Goal: Task Accomplishment & Management: Manage account settings

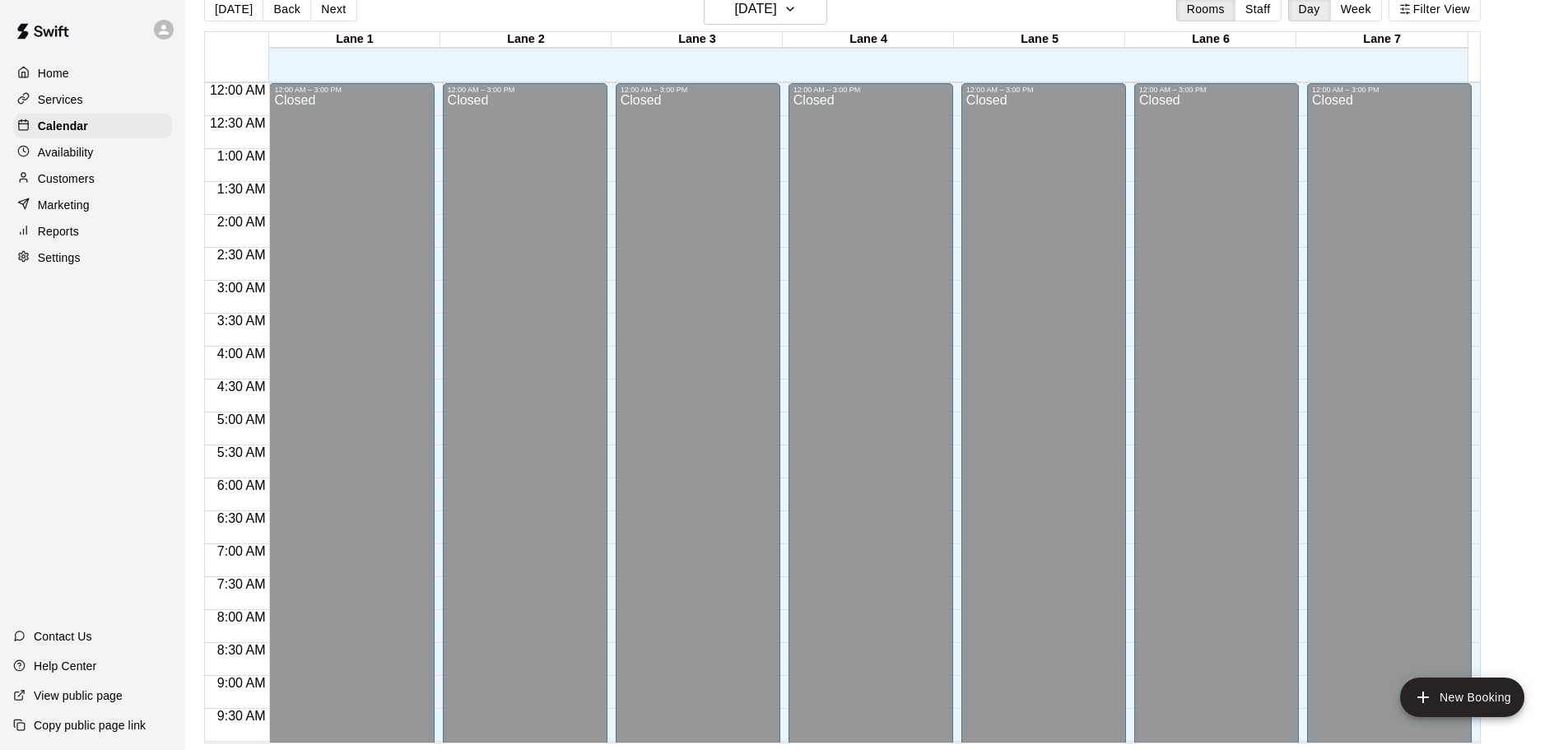
scroll to position [759, 0]
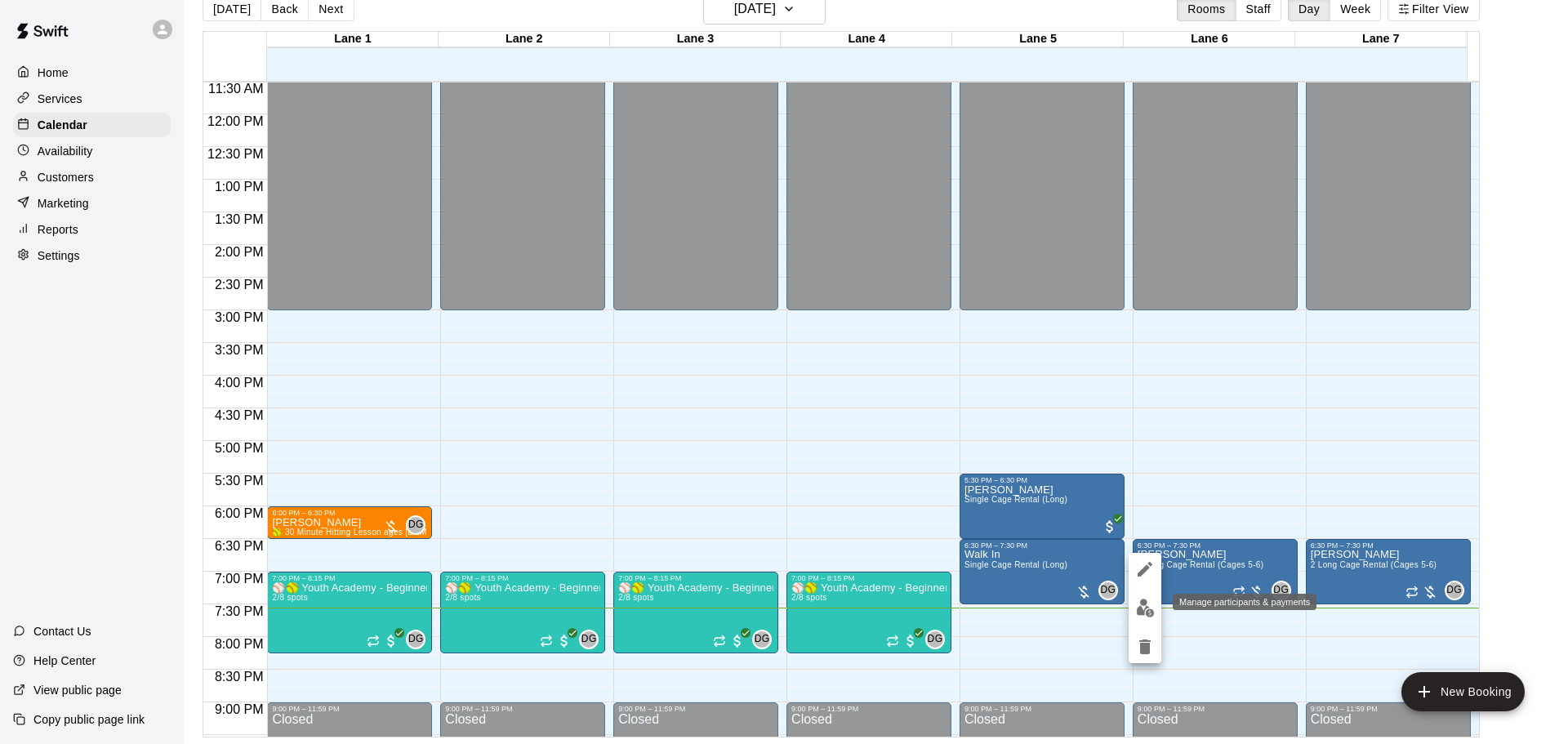
click at [1150, 615] on img "edit" at bounding box center [1145, 608] width 19 height 19
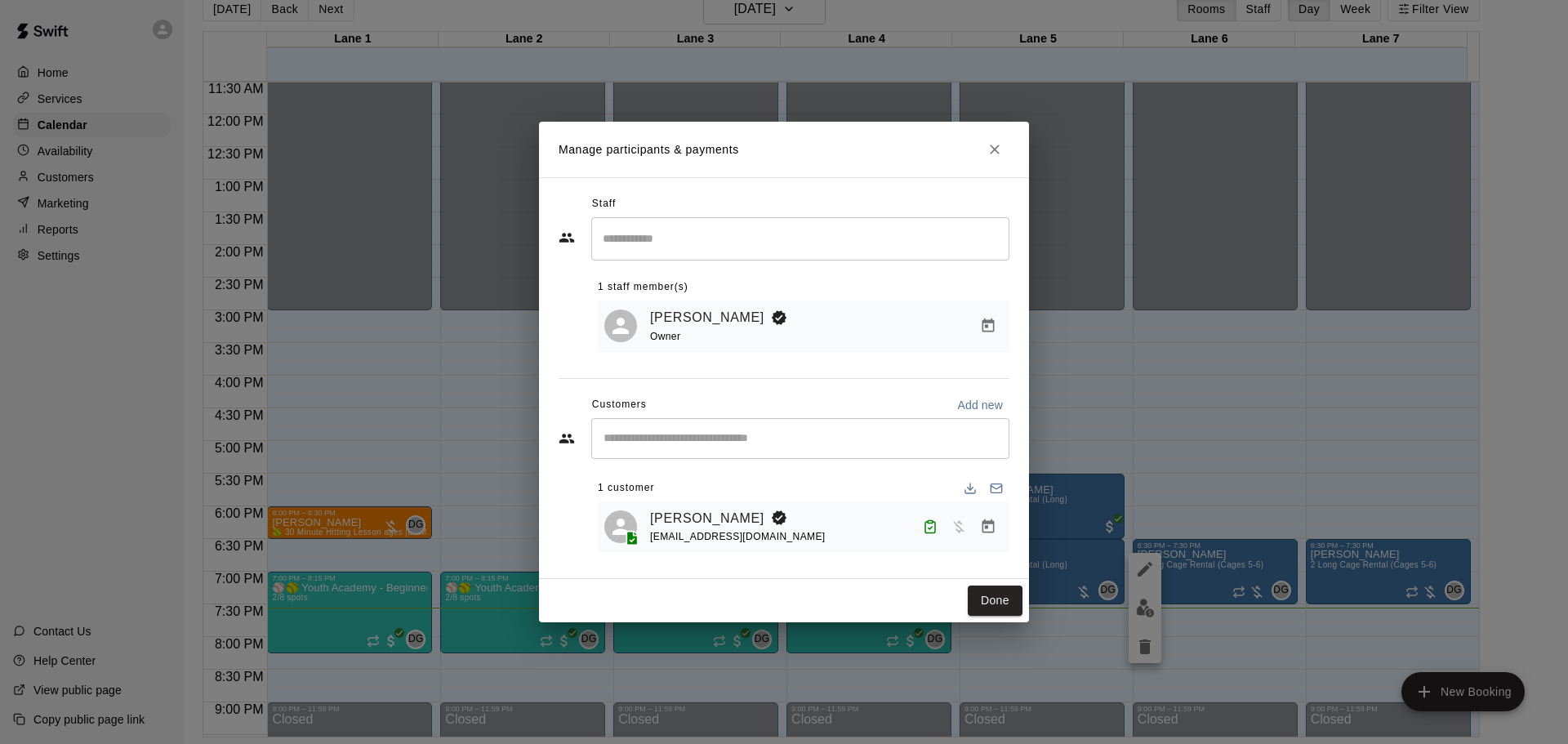
click at [982, 534] on icon "Manage bookings & payment" at bounding box center [988, 526] width 16 height 16
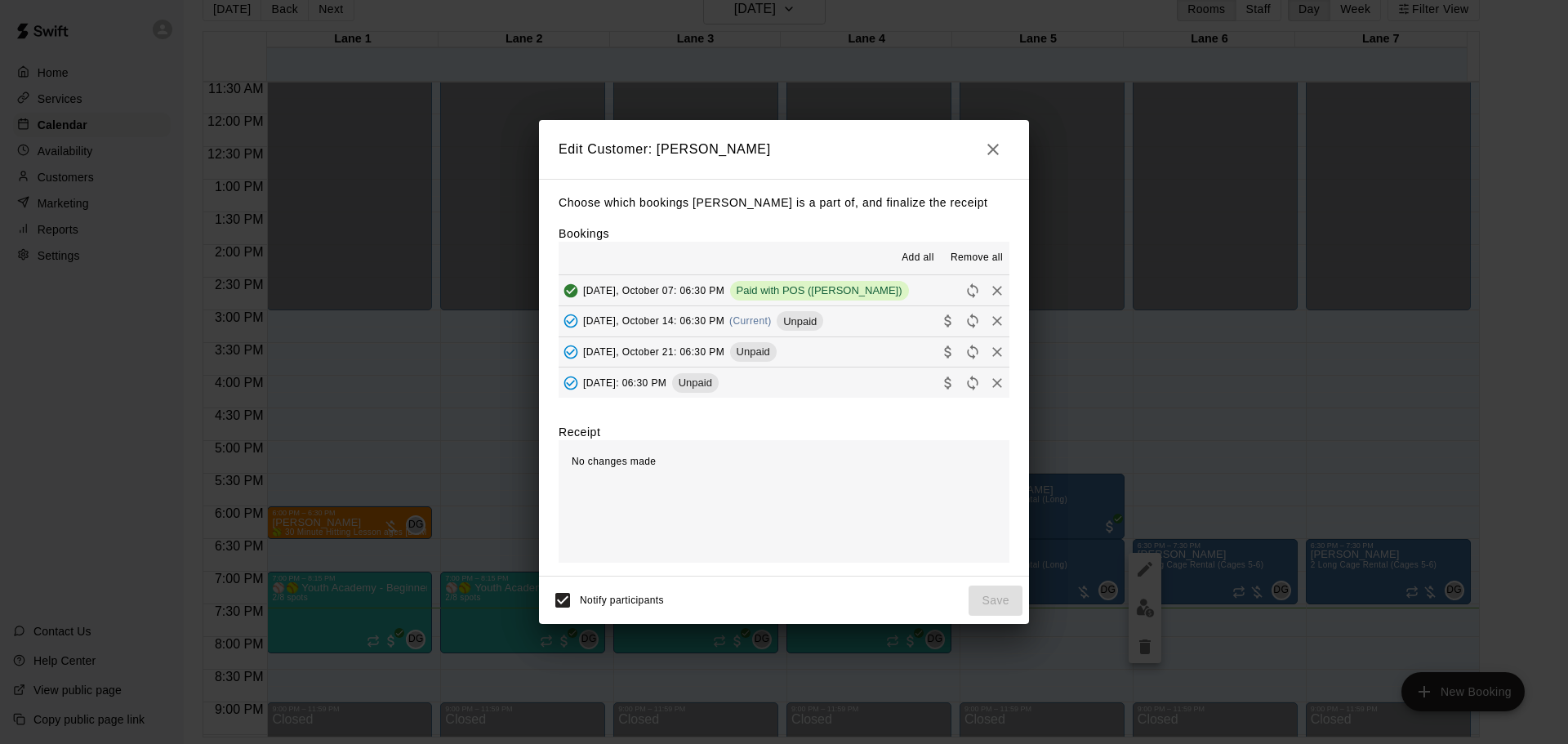
click at [866, 323] on button "[DATE], October 14: 06:30 PM (Current) Unpaid" at bounding box center [784, 322] width 451 height 31
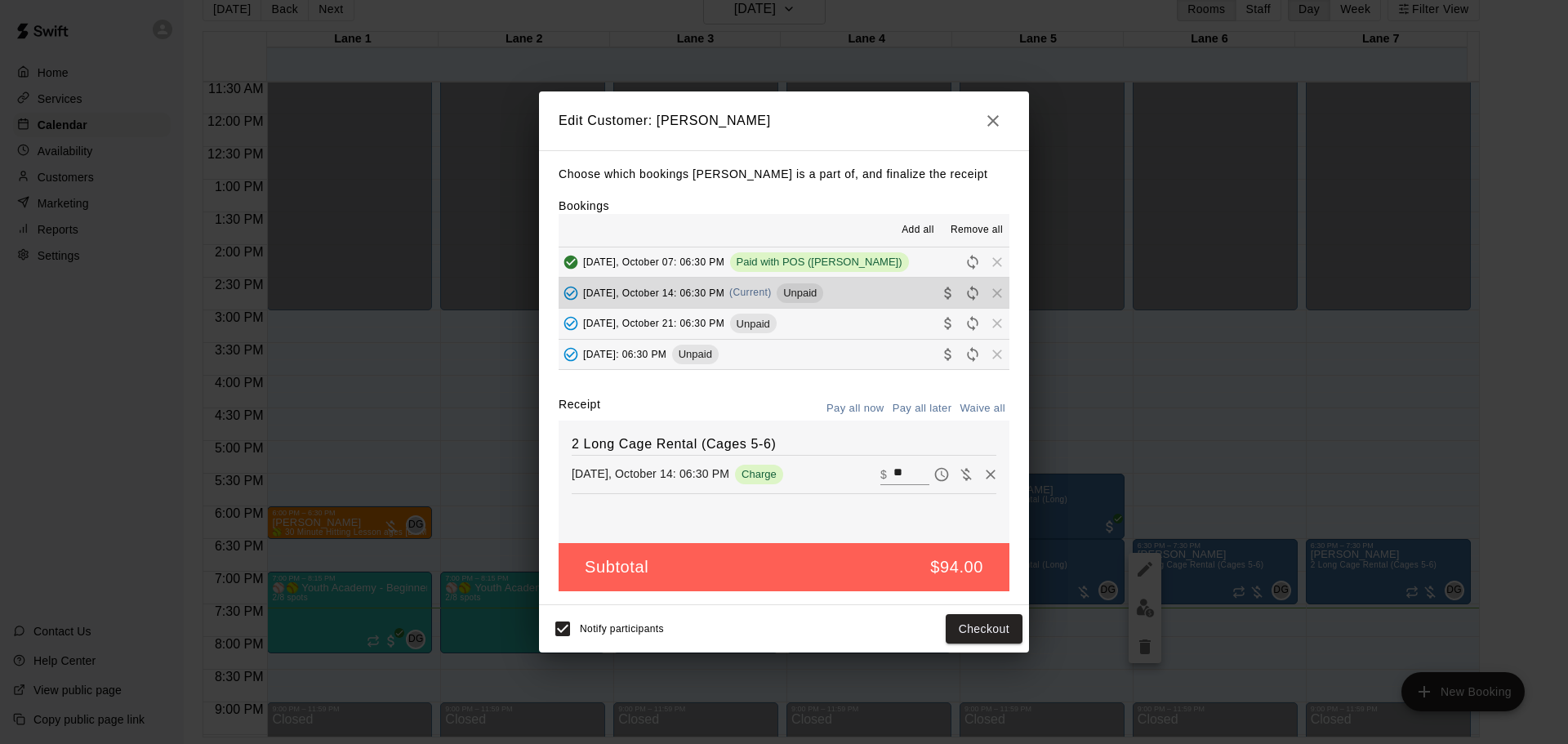
drag, startPoint x: 860, startPoint y: 481, endPoint x: 847, endPoint y: 484, distance: 13.3
click at [847, 484] on div "[DATE], October 14: 06:30 PM Charge ​ $ **" at bounding box center [784, 474] width 425 height 25
type input "*****"
click at [978, 631] on button "Checkout" at bounding box center [984, 630] width 77 height 31
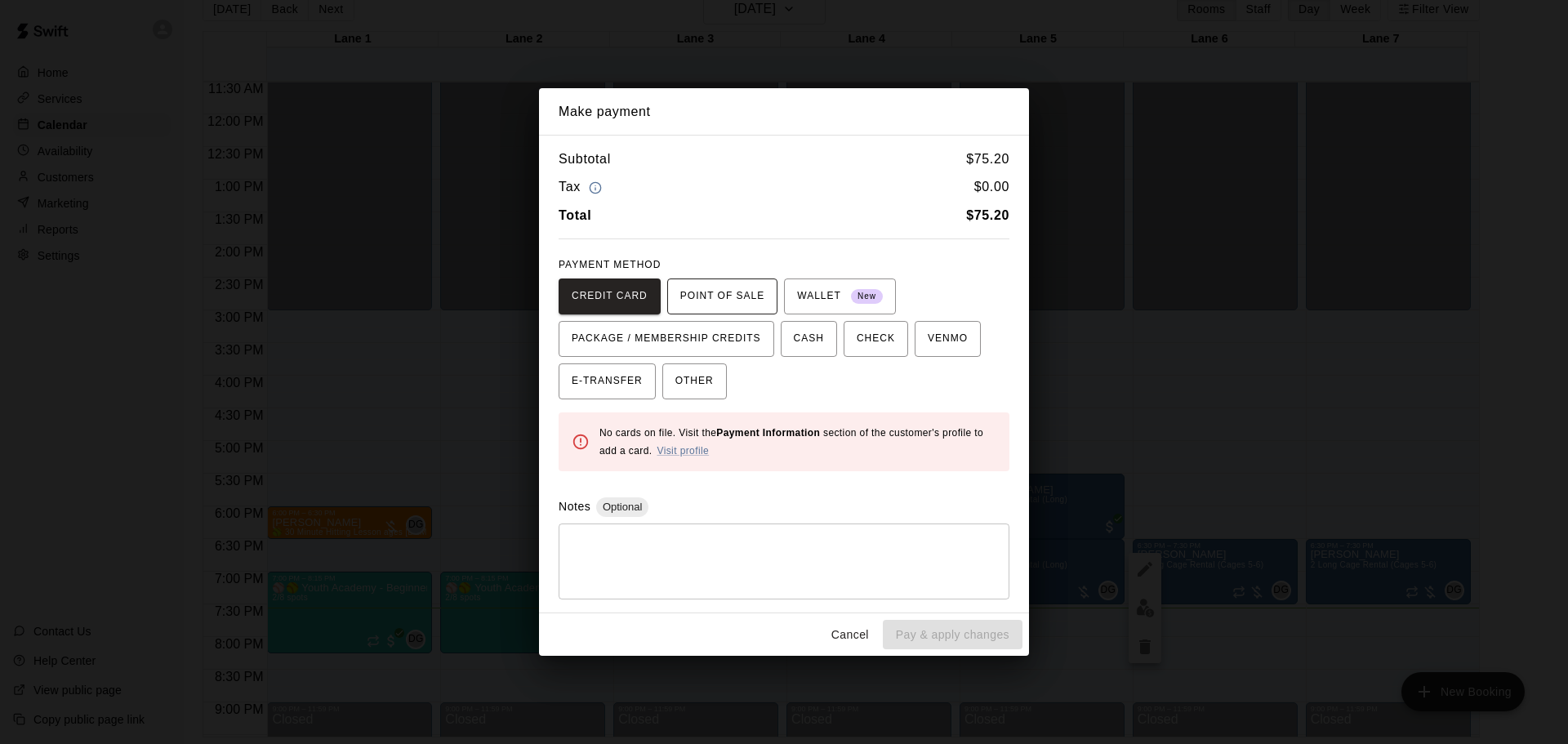
click at [731, 307] on span "POINT OF SALE" at bounding box center [721, 296] width 84 height 26
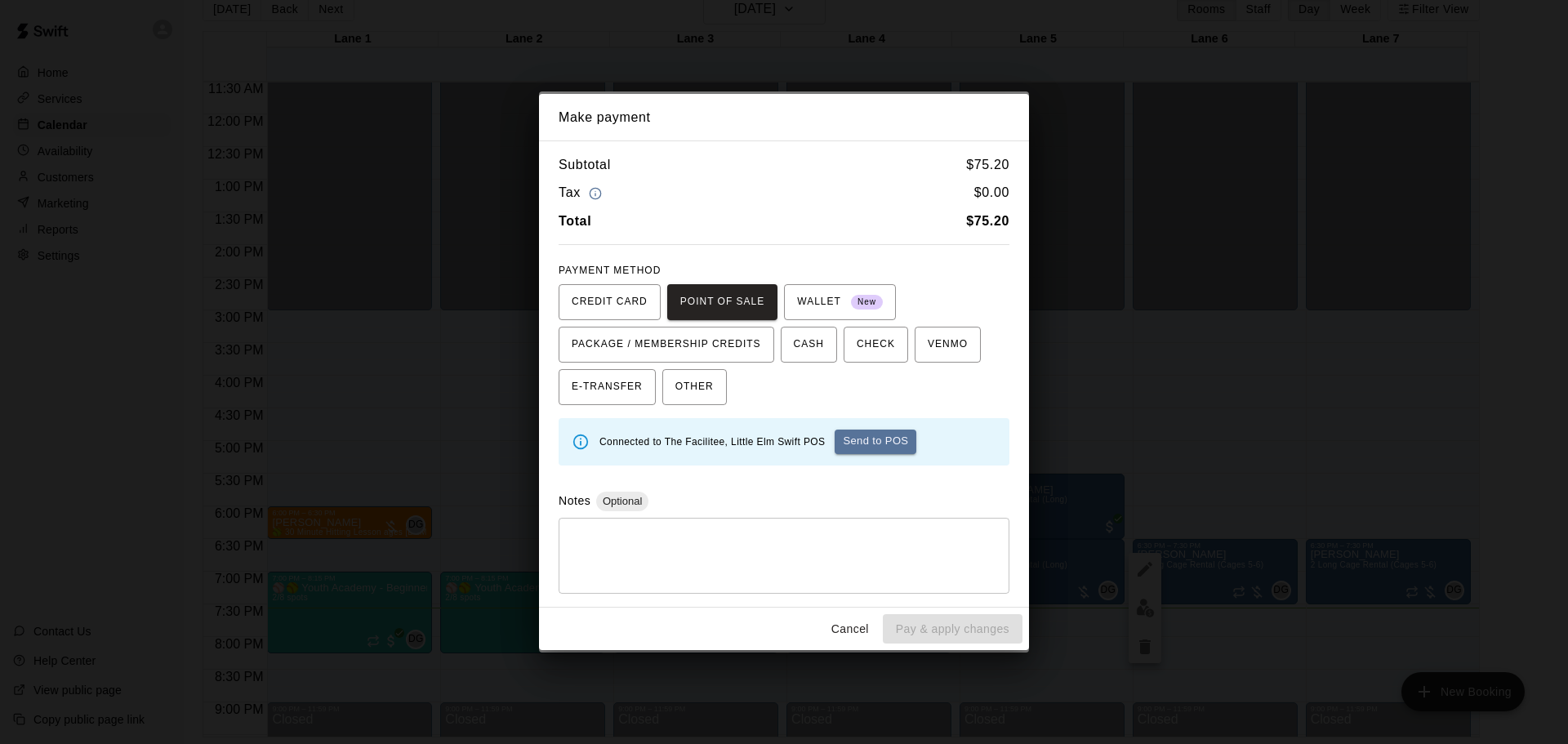
click at [893, 439] on button "Send to POS" at bounding box center [875, 442] width 82 height 25
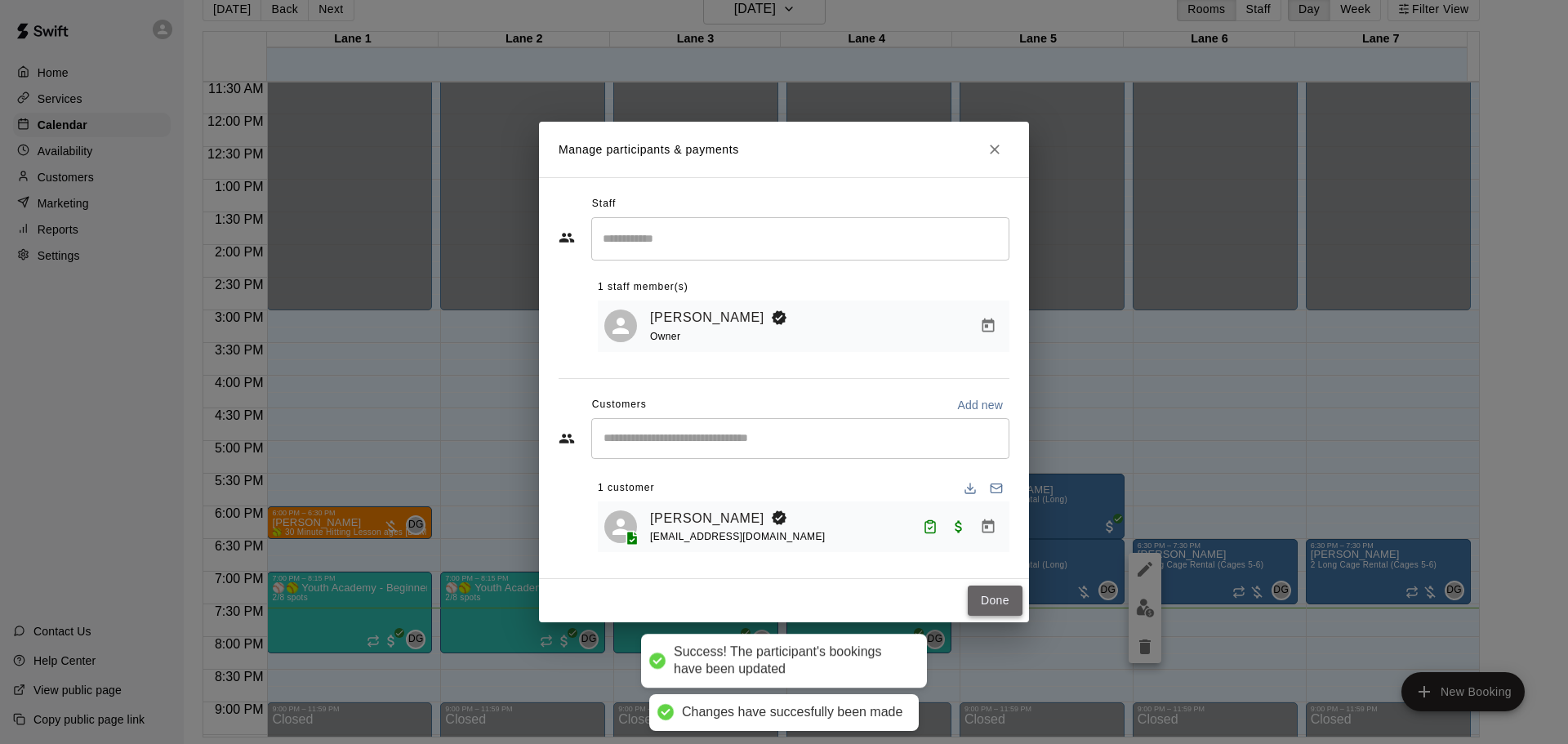
click at [1006, 605] on button "Done" at bounding box center [995, 601] width 54 height 31
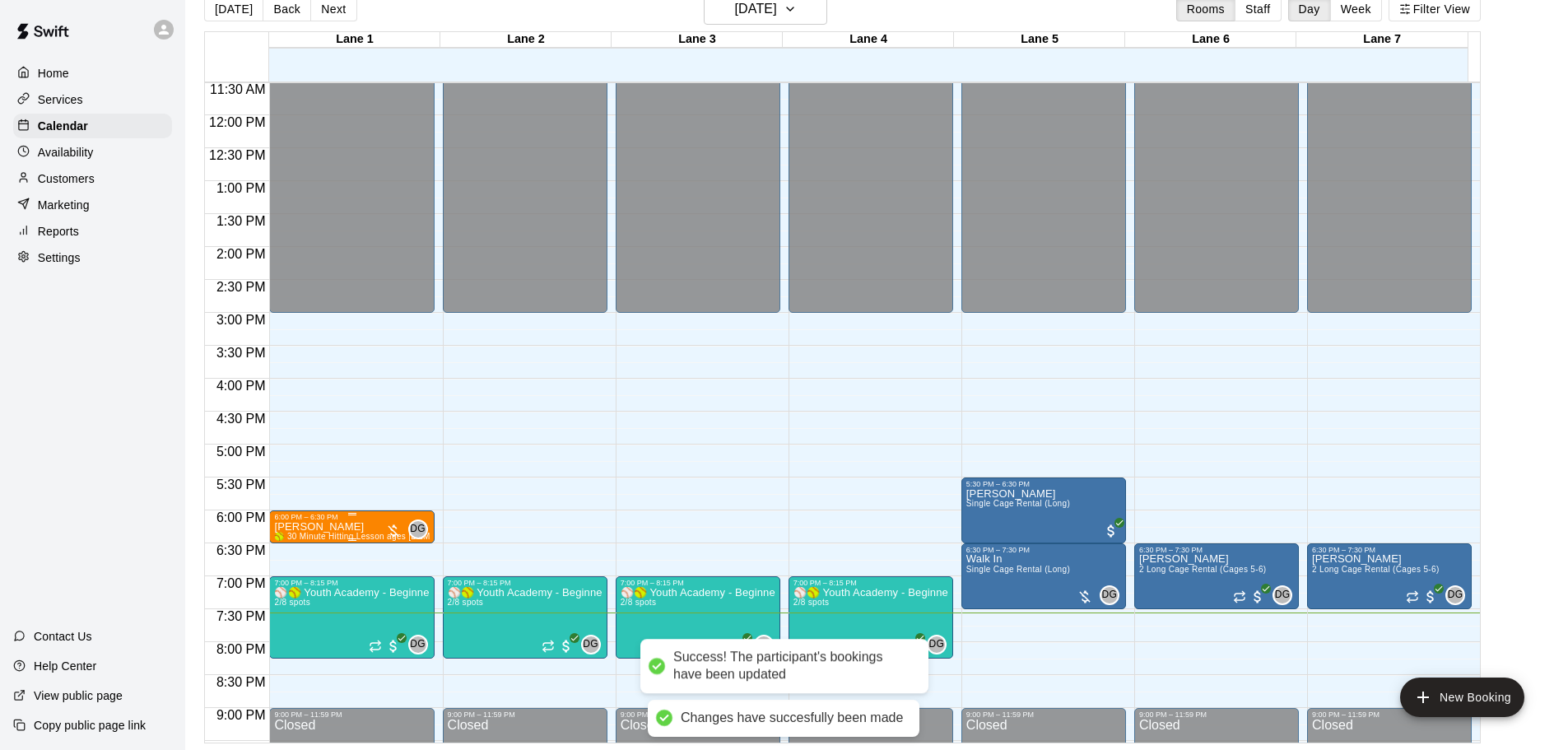
click at [328, 527] on p "[PERSON_NAME]" at bounding box center [352, 527] width 154 height 0
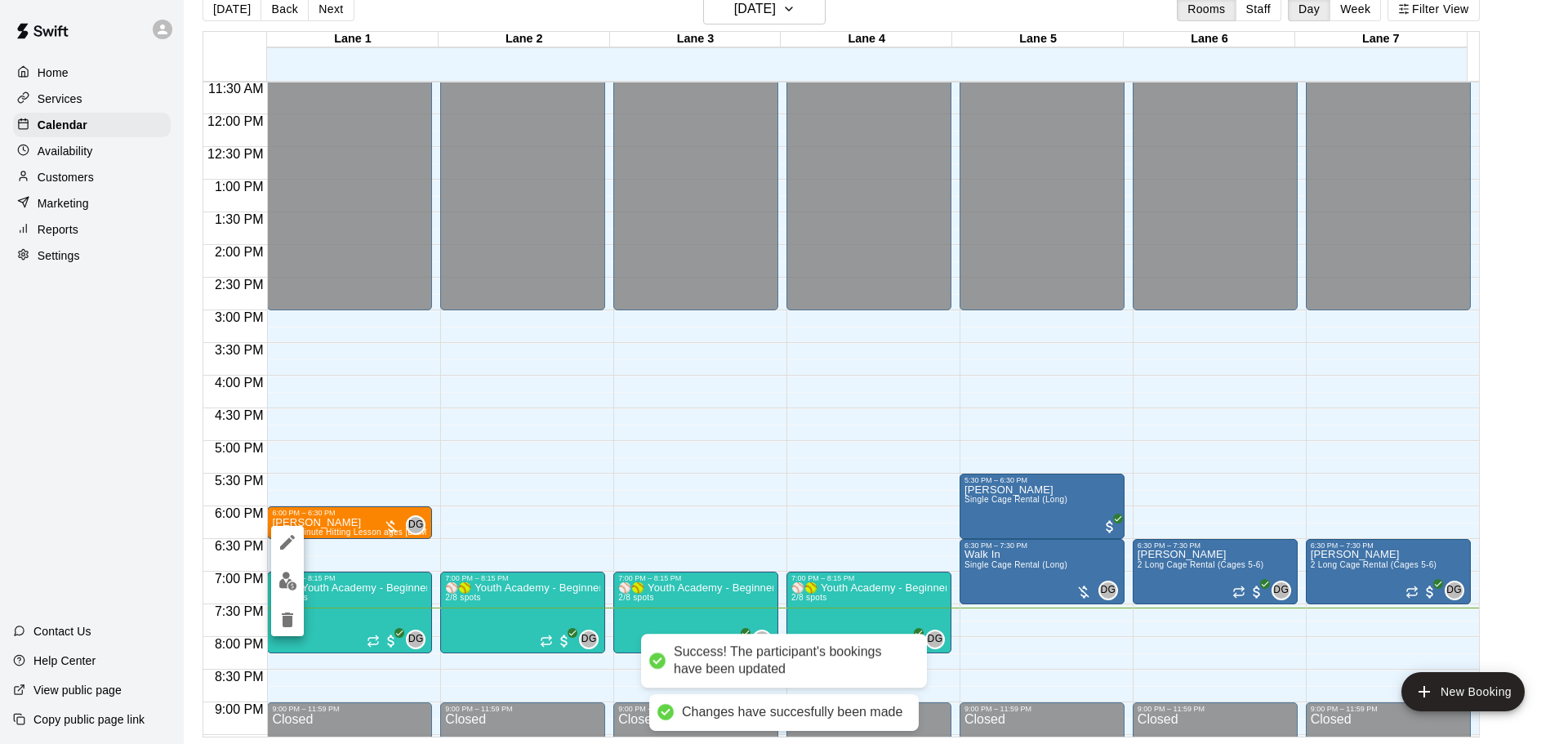
click at [296, 569] on button "edit" at bounding box center [288, 581] width 32 height 31
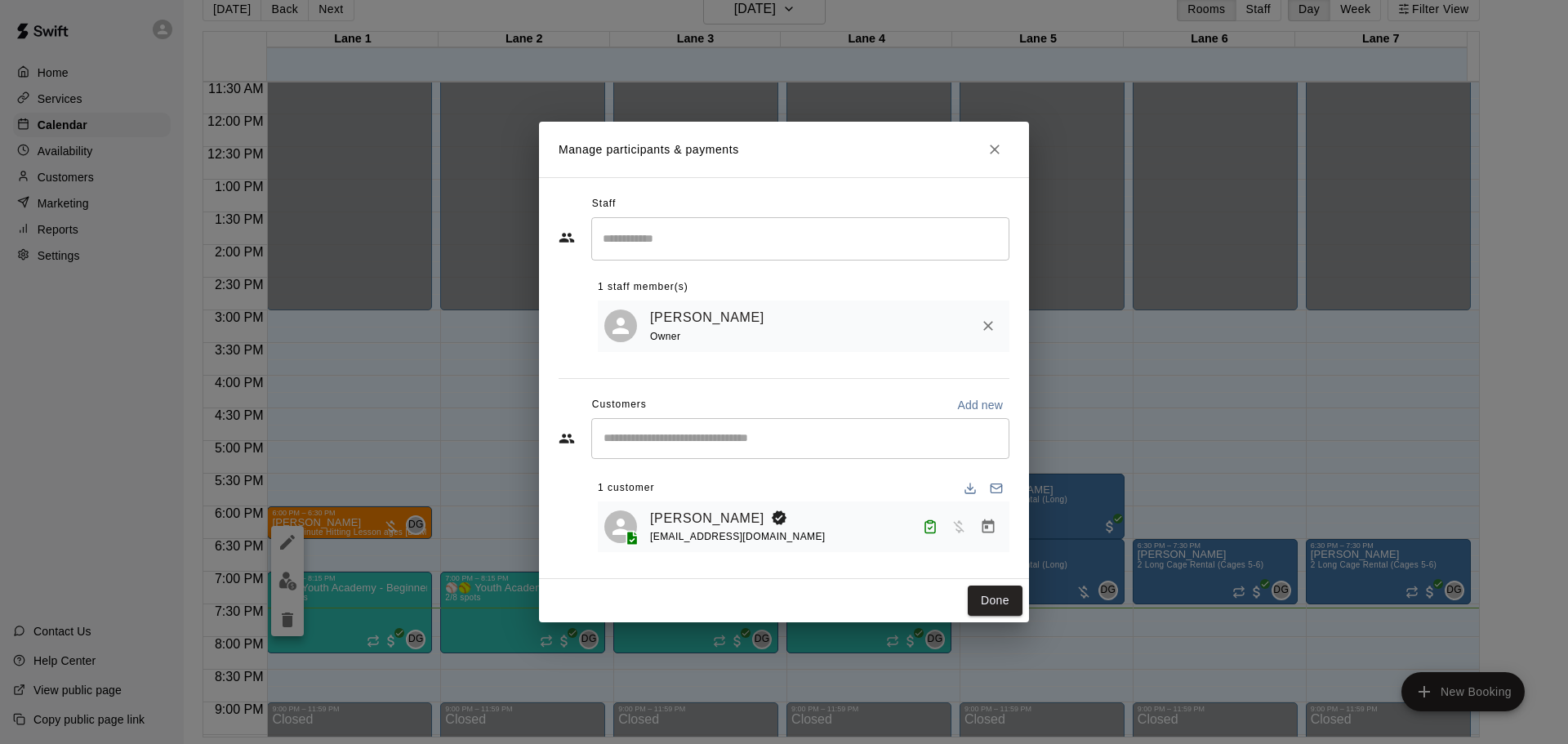
click at [989, 521] on icon "Manage bookings & payment" at bounding box center [988, 526] width 16 height 16
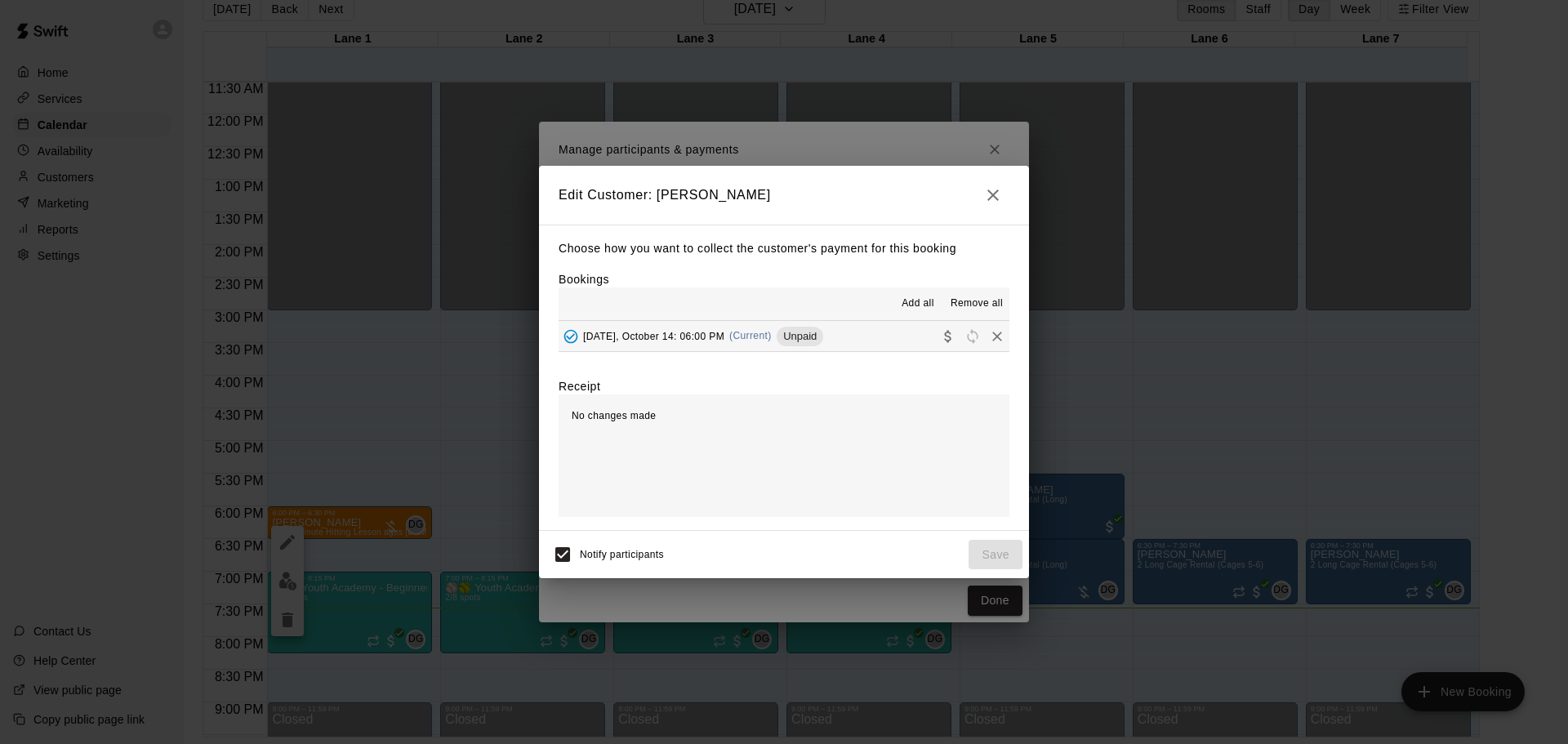
click at [875, 335] on button "[DATE], October 14: 06:00 PM (Current) Unpaid" at bounding box center [784, 336] width 451 height 31
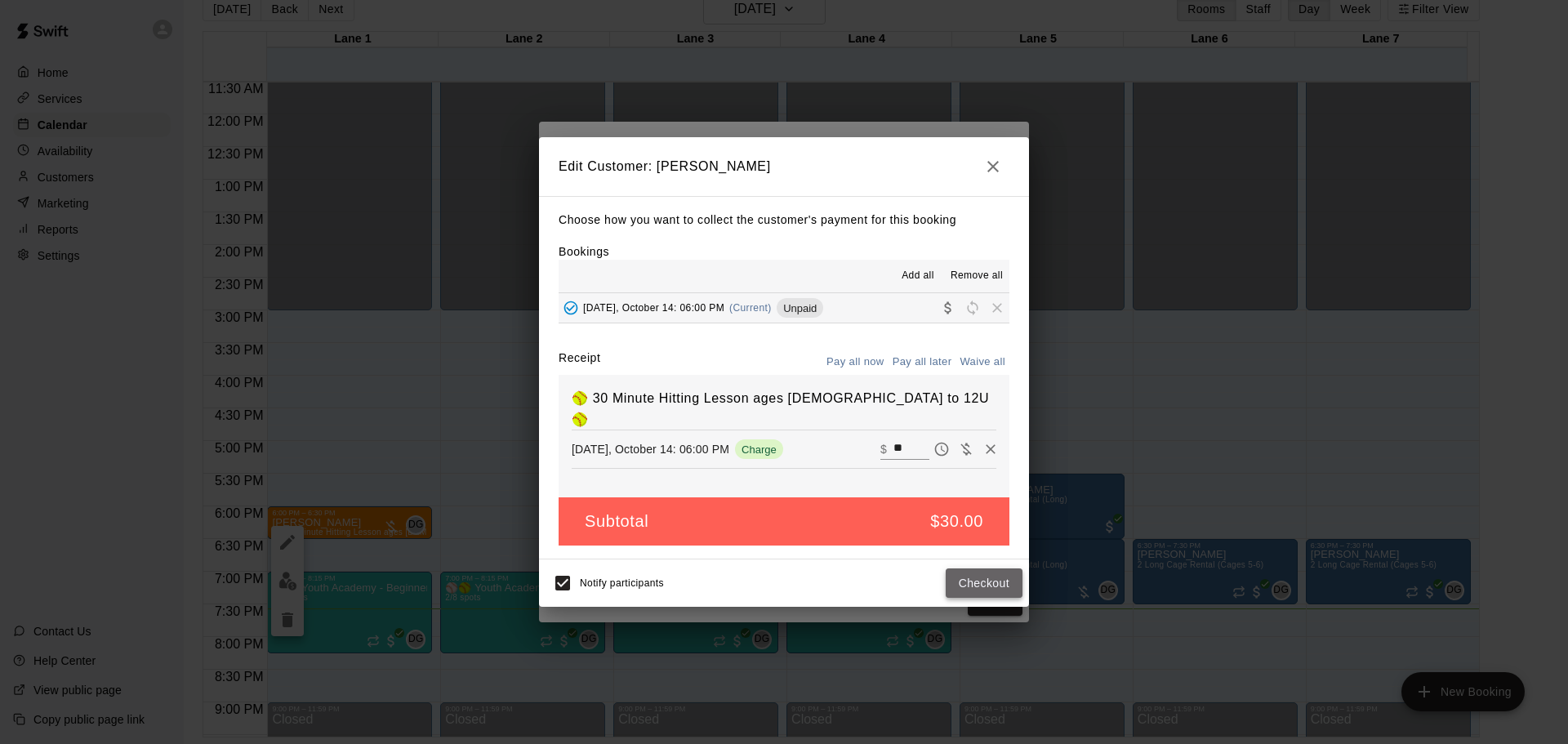
click at [974, 578] on button "Checkout" at bounding box center [984, 584] width 77 height 31
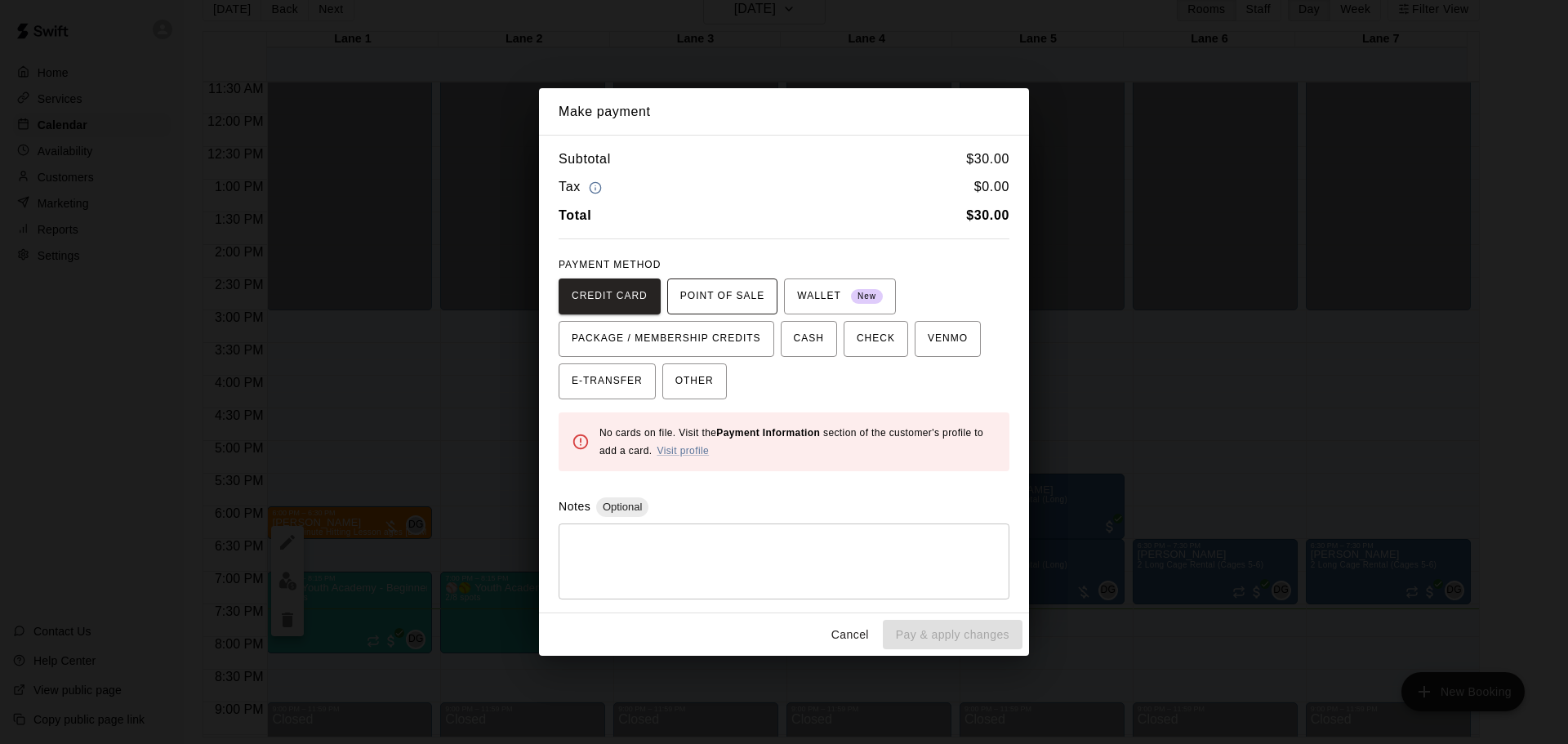
click at [732, 301] on span "POINT OF SALE" at bounding box center [721, 296] width 84 height 26
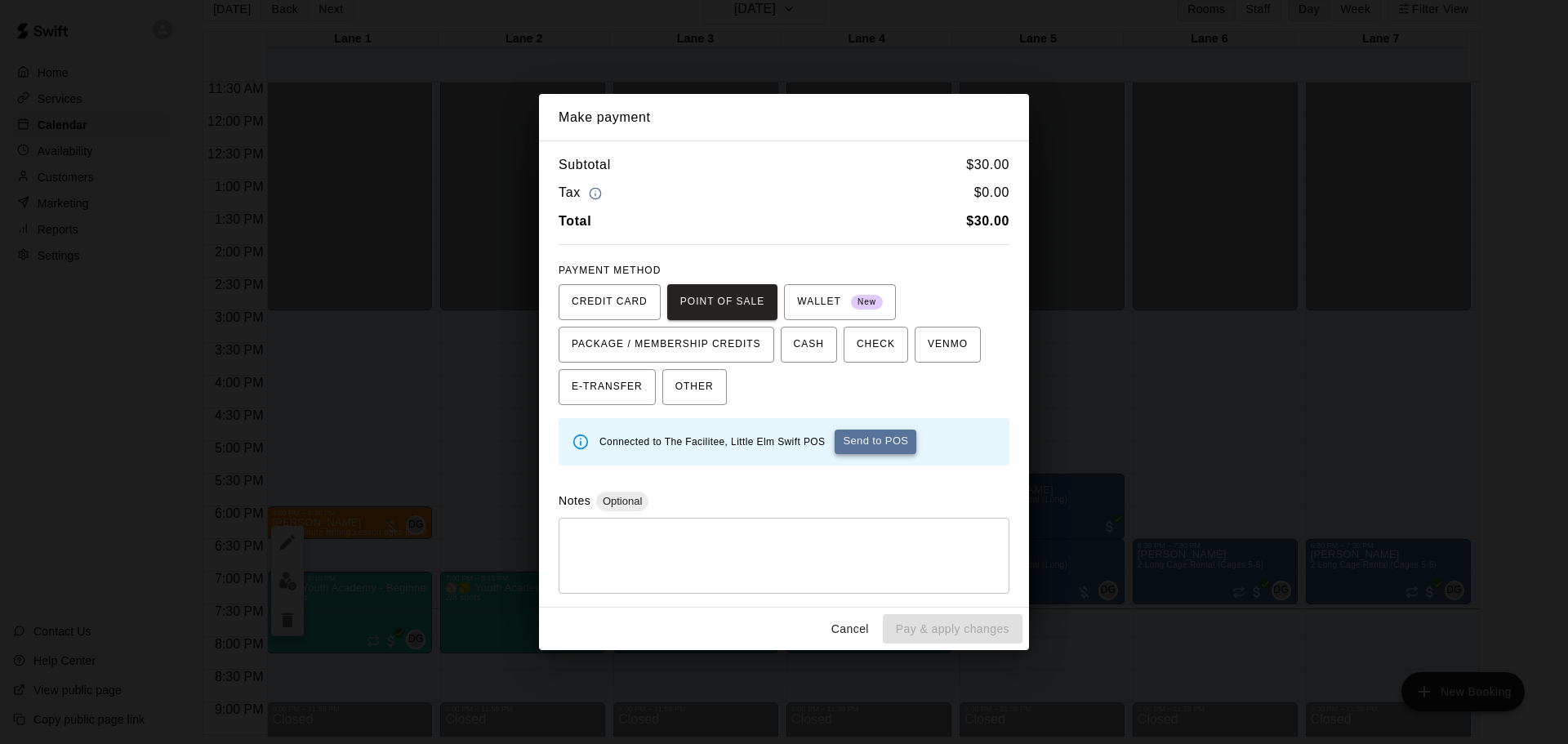
click at [886, 449] on button "Send to POS" at bounding box center [875, 442] width 82 height 25
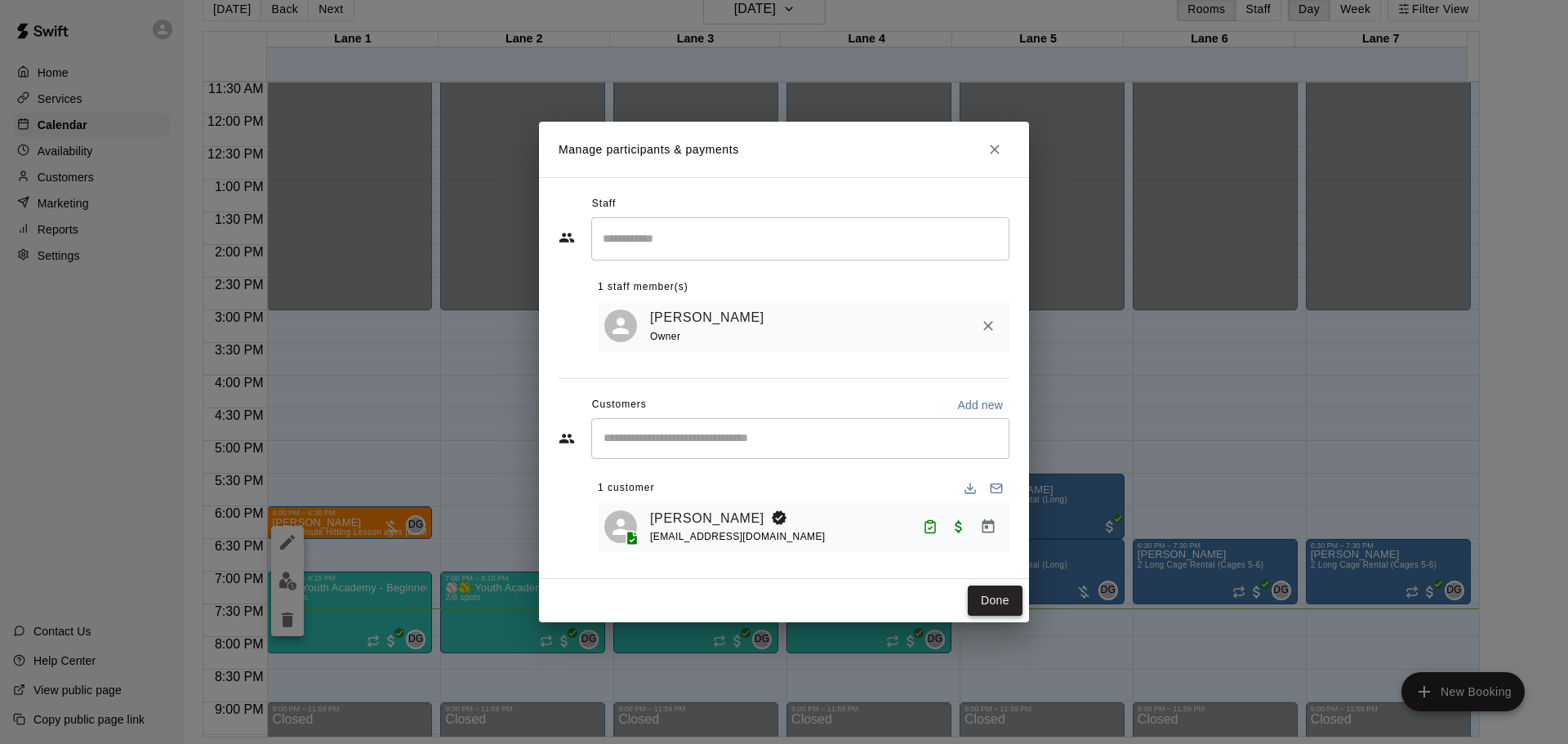
click at [997, 604] on button "Done" at bounding box center [995, 601] width 54 height 31
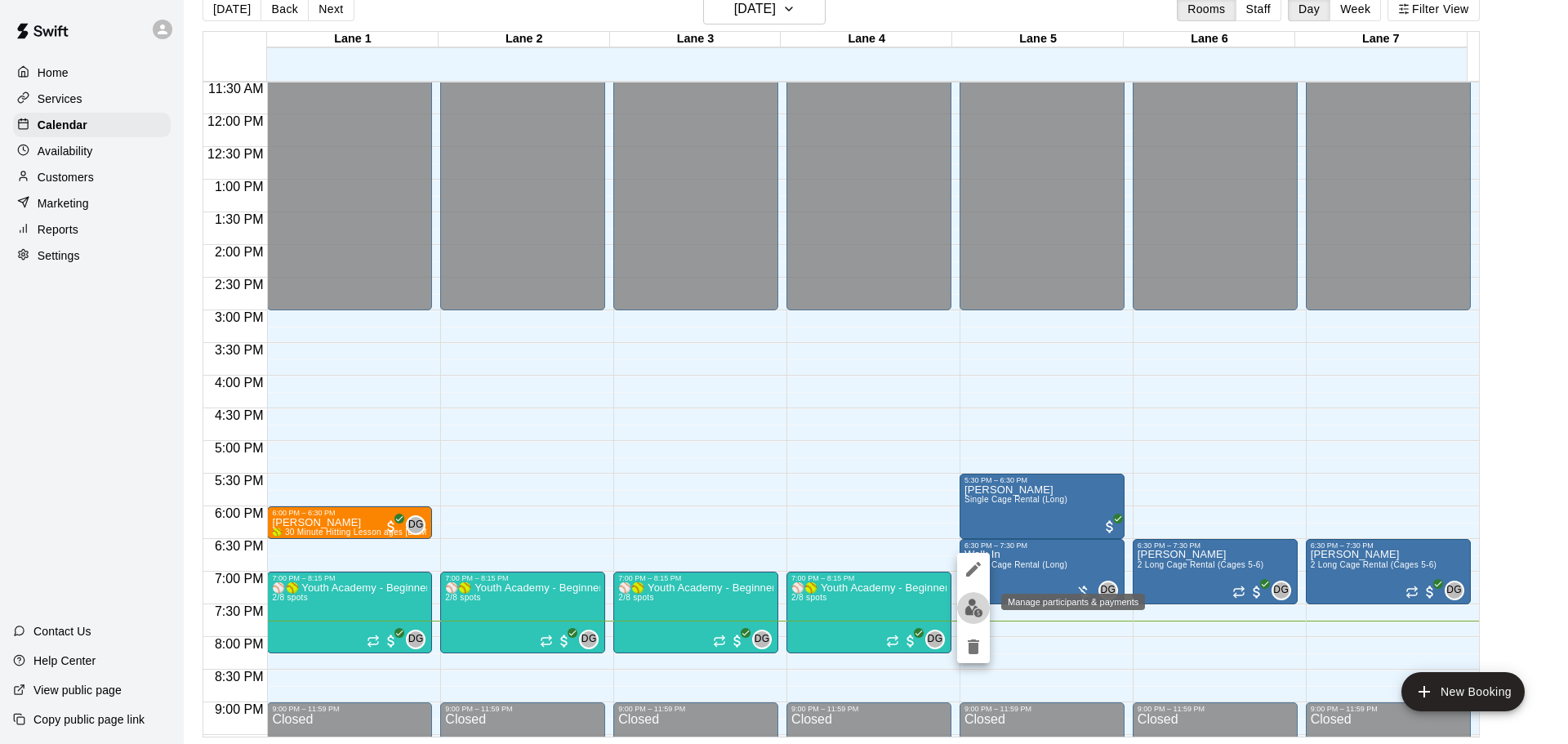
click at [964, 612] on img "edit" at bounding box center [973, 608] width 19 height 19
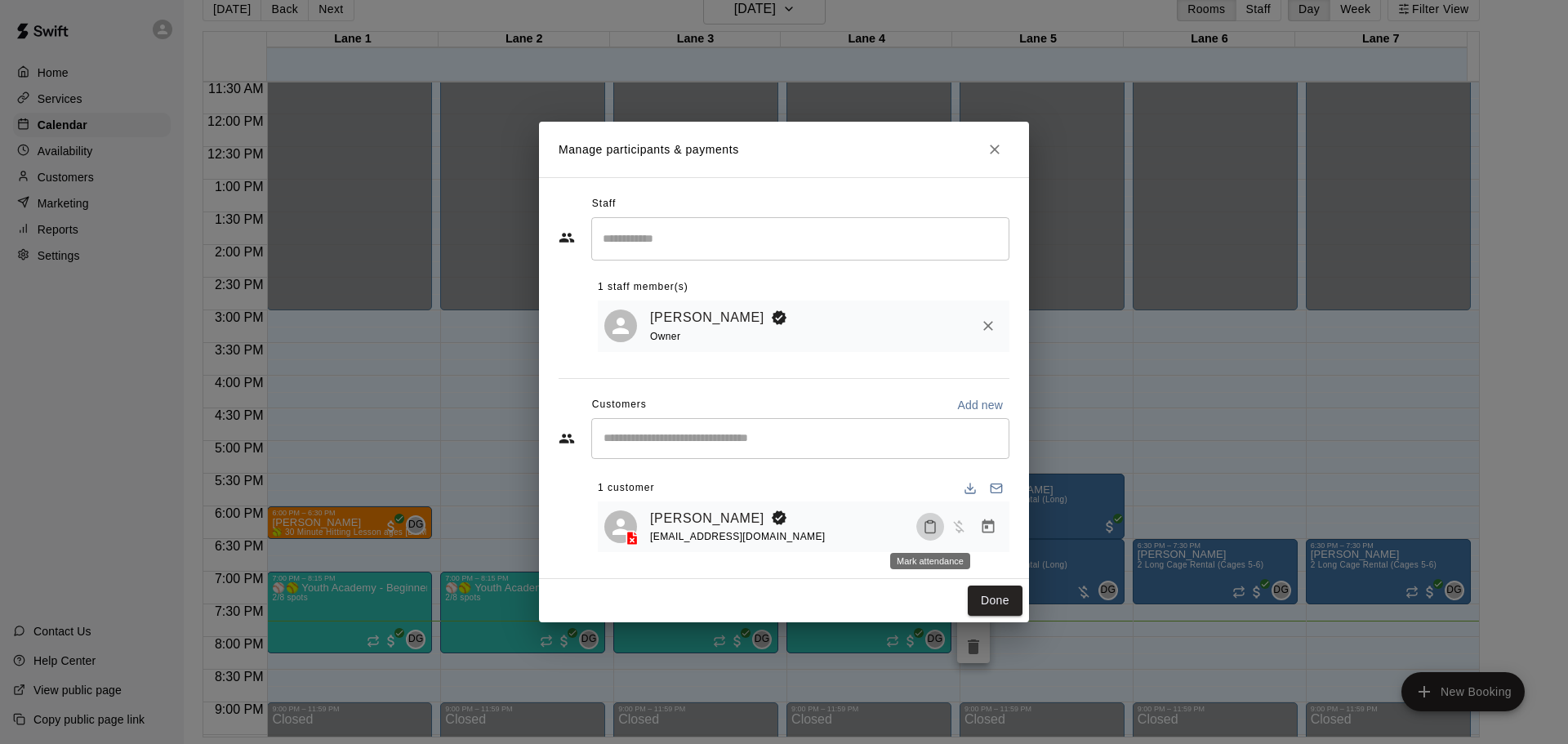
click at [921, 532] on button "Mark attendance" at bounding box center [930, 527] width 28 height 28
click at [961, 529] on li "[PERSON_NAME] attended" at bounding box center [1024, 527] width 191 height 26
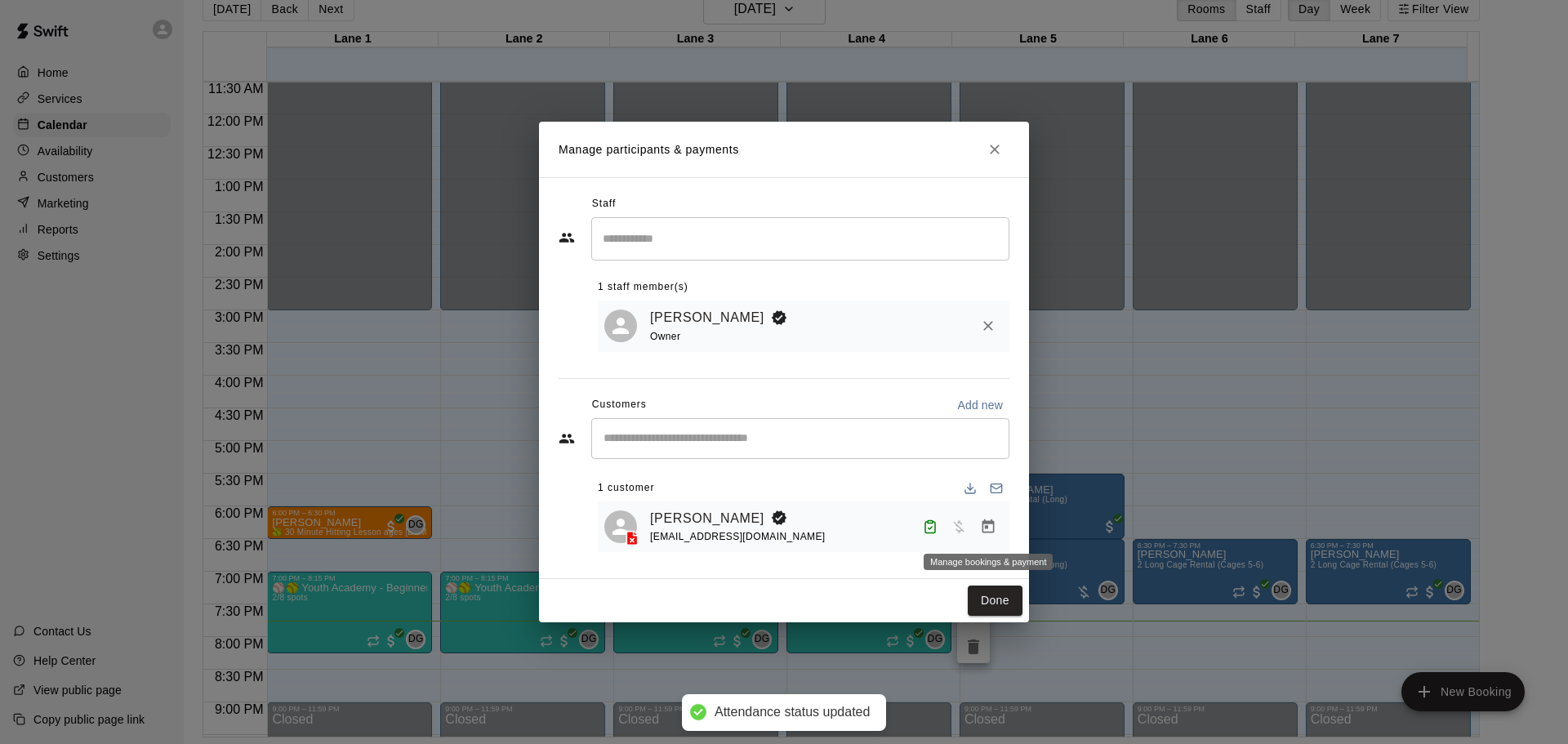
click at [986, 532] on icon "Manage bookings & payment" at bounding box center [988, 526] width 16 height 16
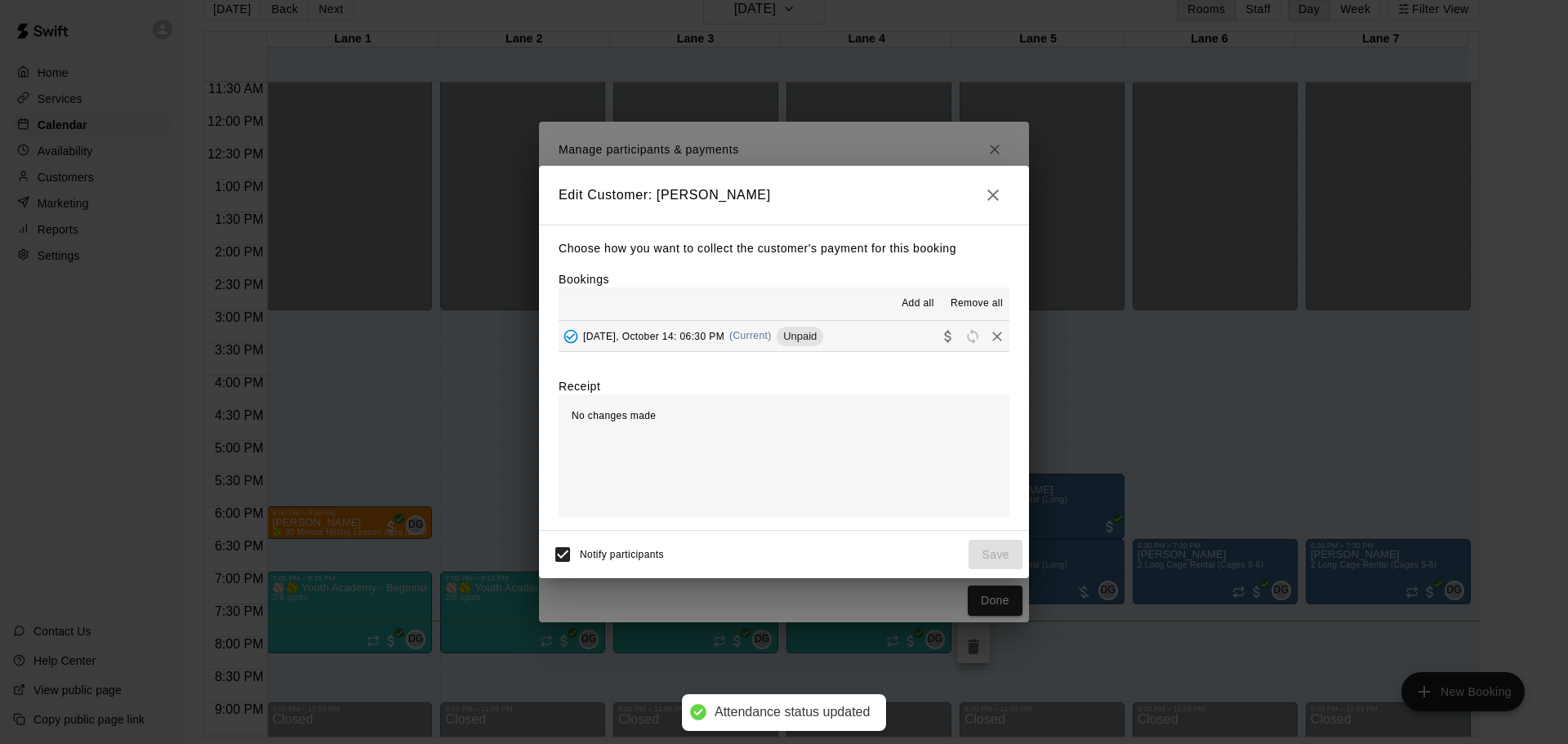
click at [875, 352] on button "[DATE], October 14: 06:30 PM (Current) Unpaid" at bounding box center [784, 336] width 451 height 31
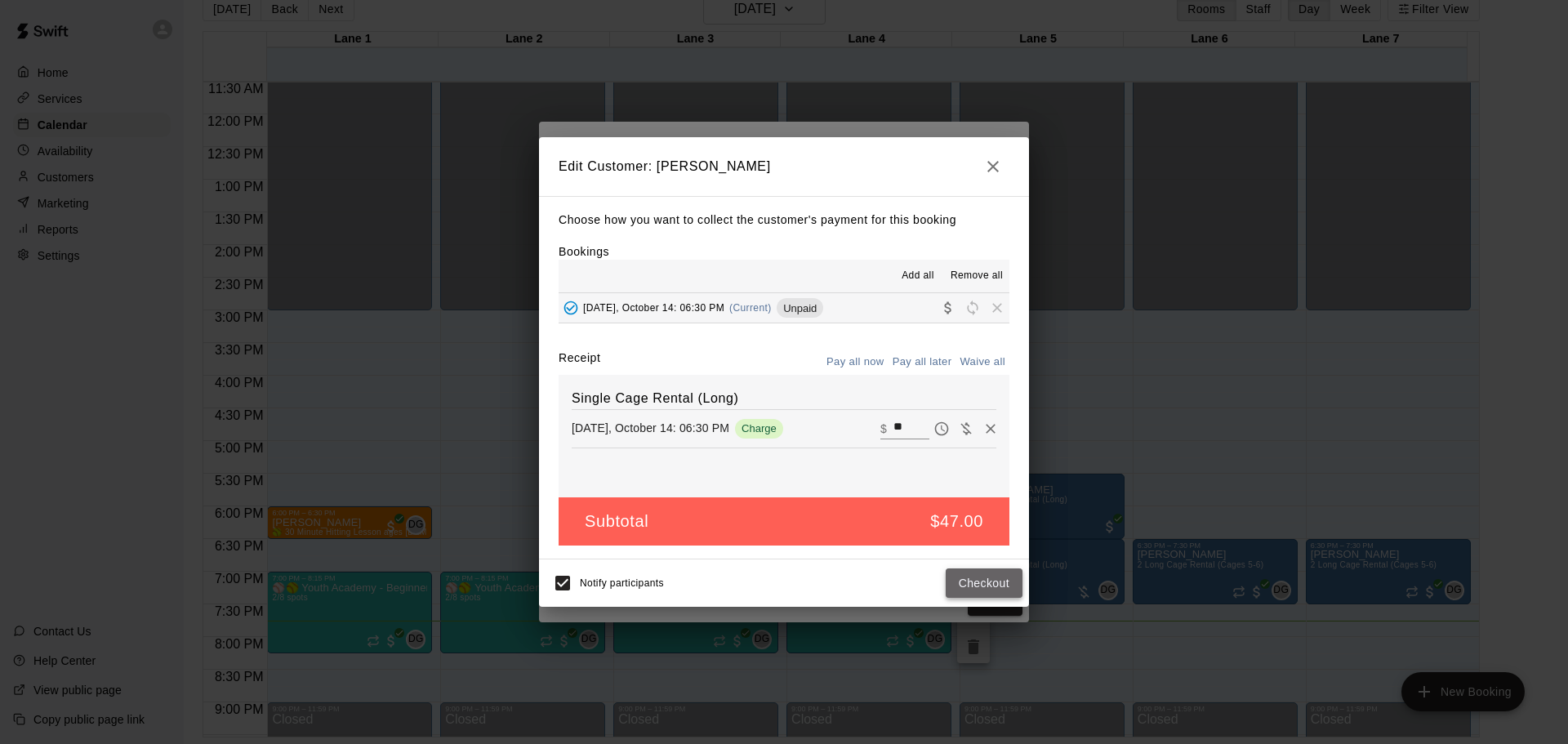
click at [956, 588] on button "Checkout" at bounding box center [984, 584] width 77 height 31
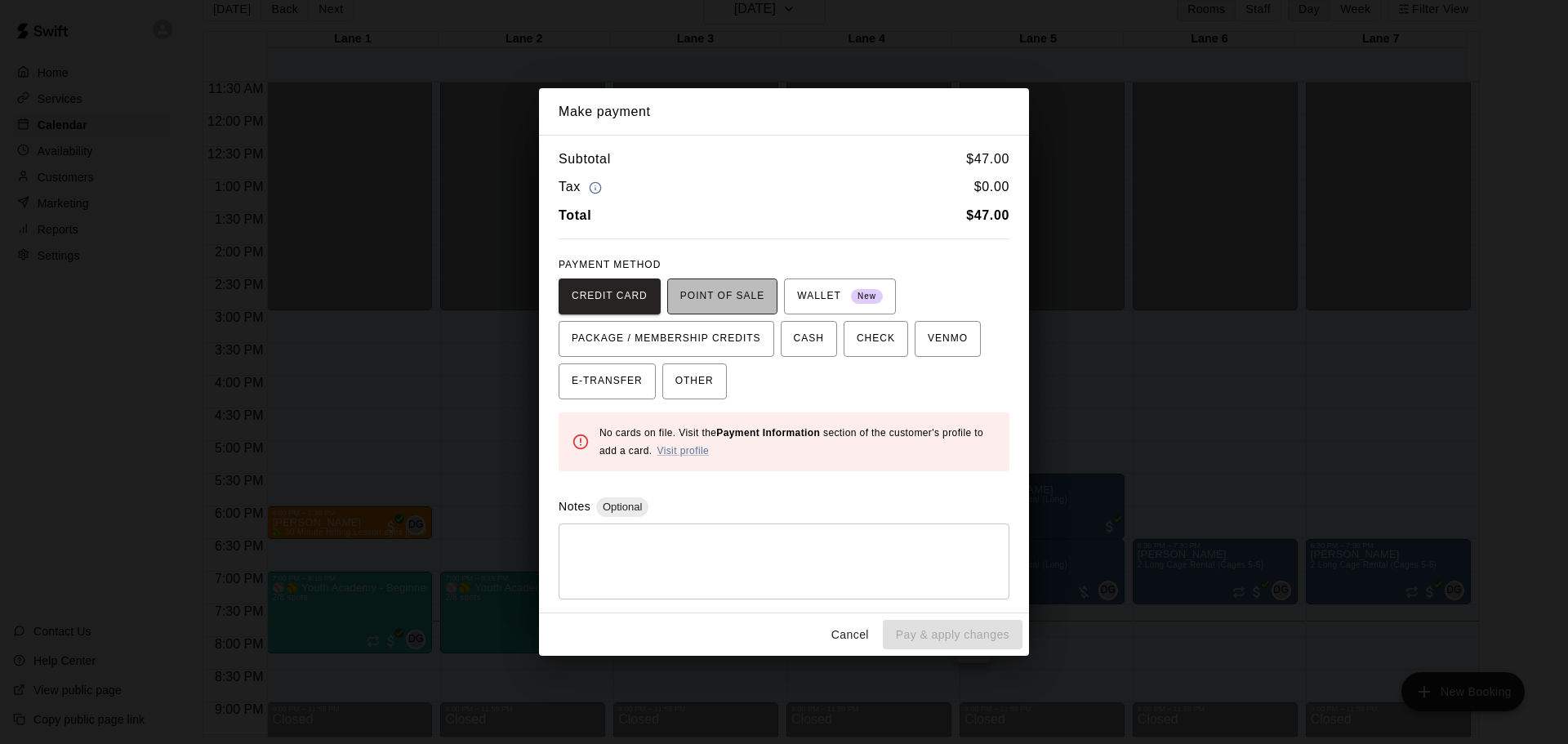
click at [733, 305] on span "POINT OF SALE" at bounding box center [721, 296] width 84 height 26
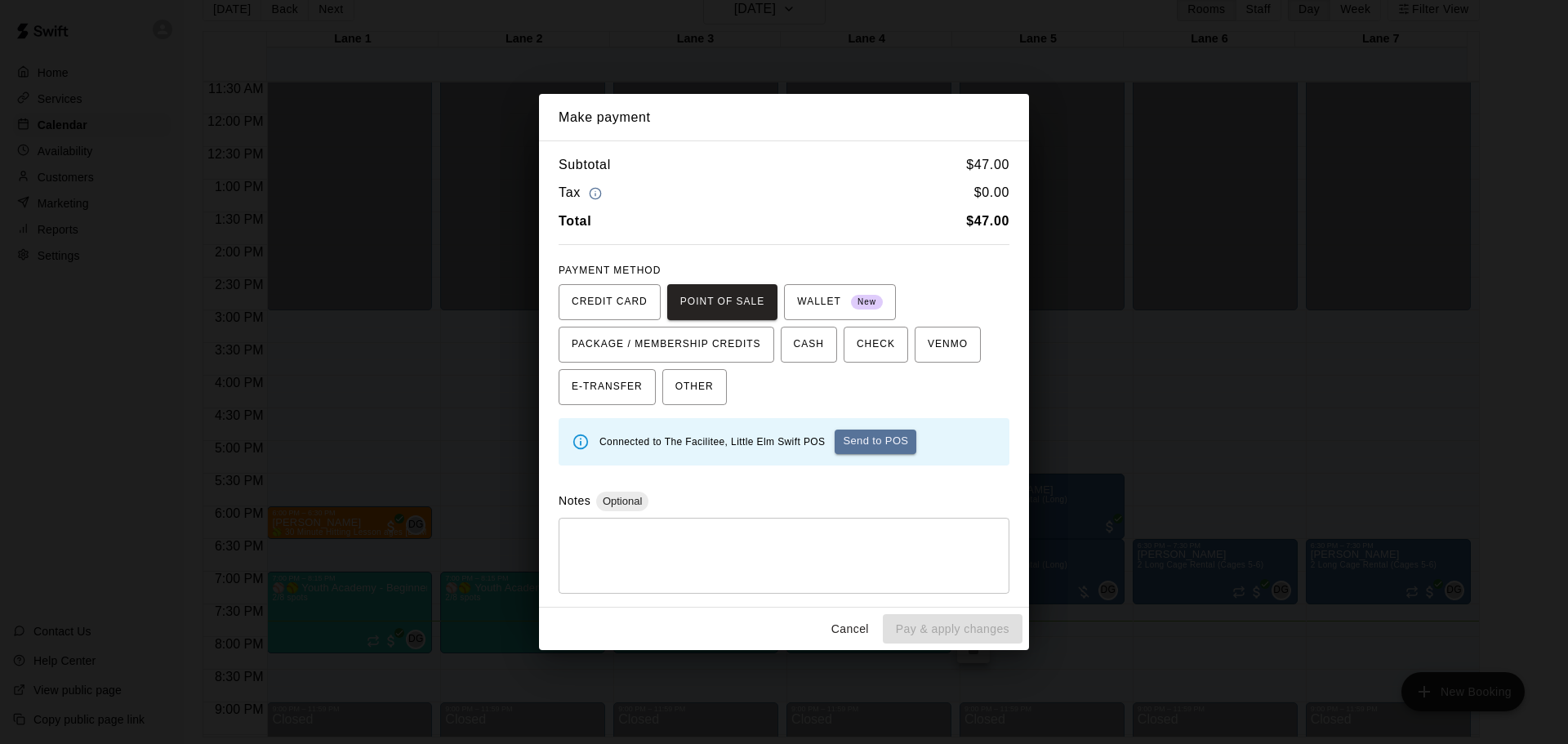
click at [884, 453] on button "Send to POS" at bounding box center [875, 442] width 82 height 25
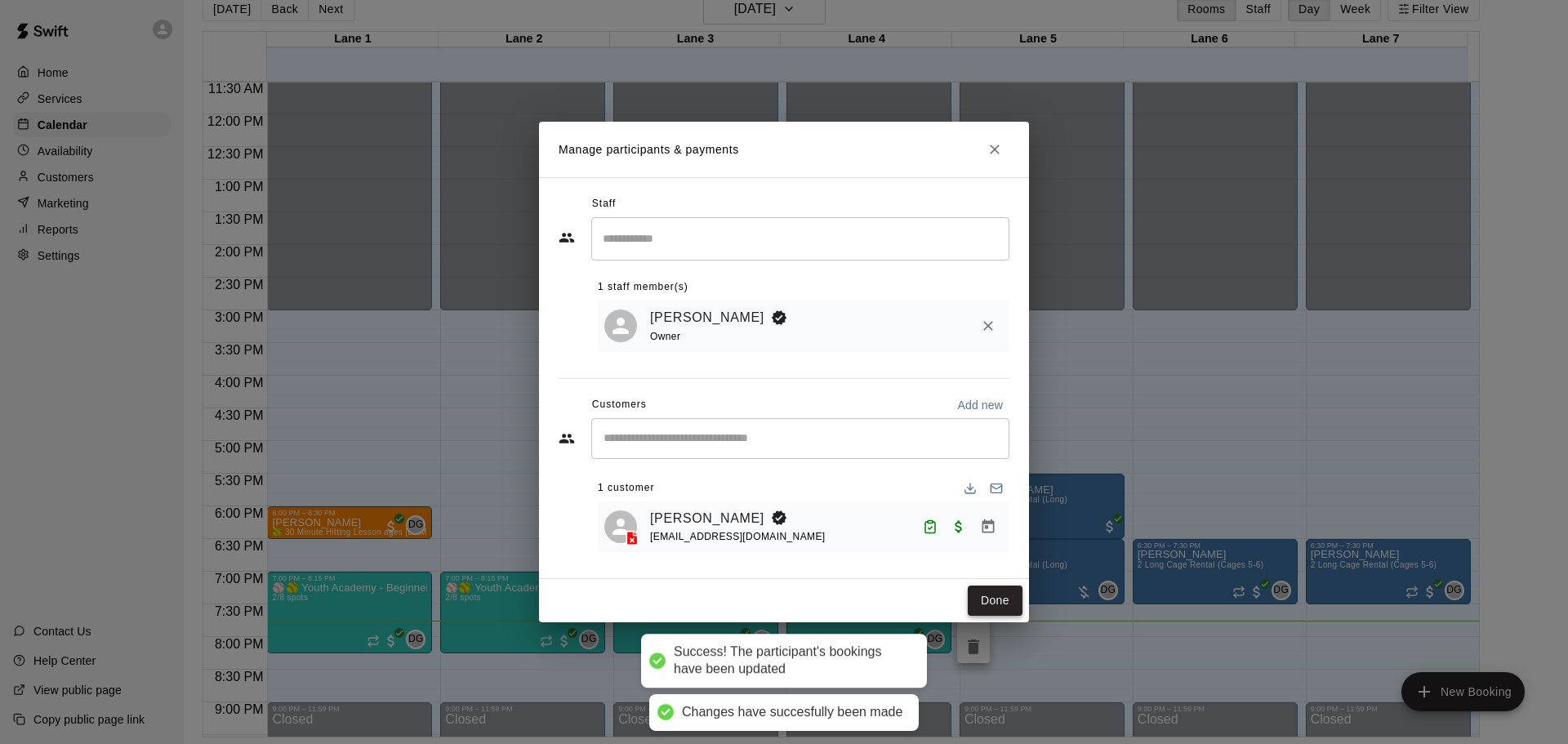
click at [984, 605] on button "Done" at bounding box center [995, 601] width 54 height 31
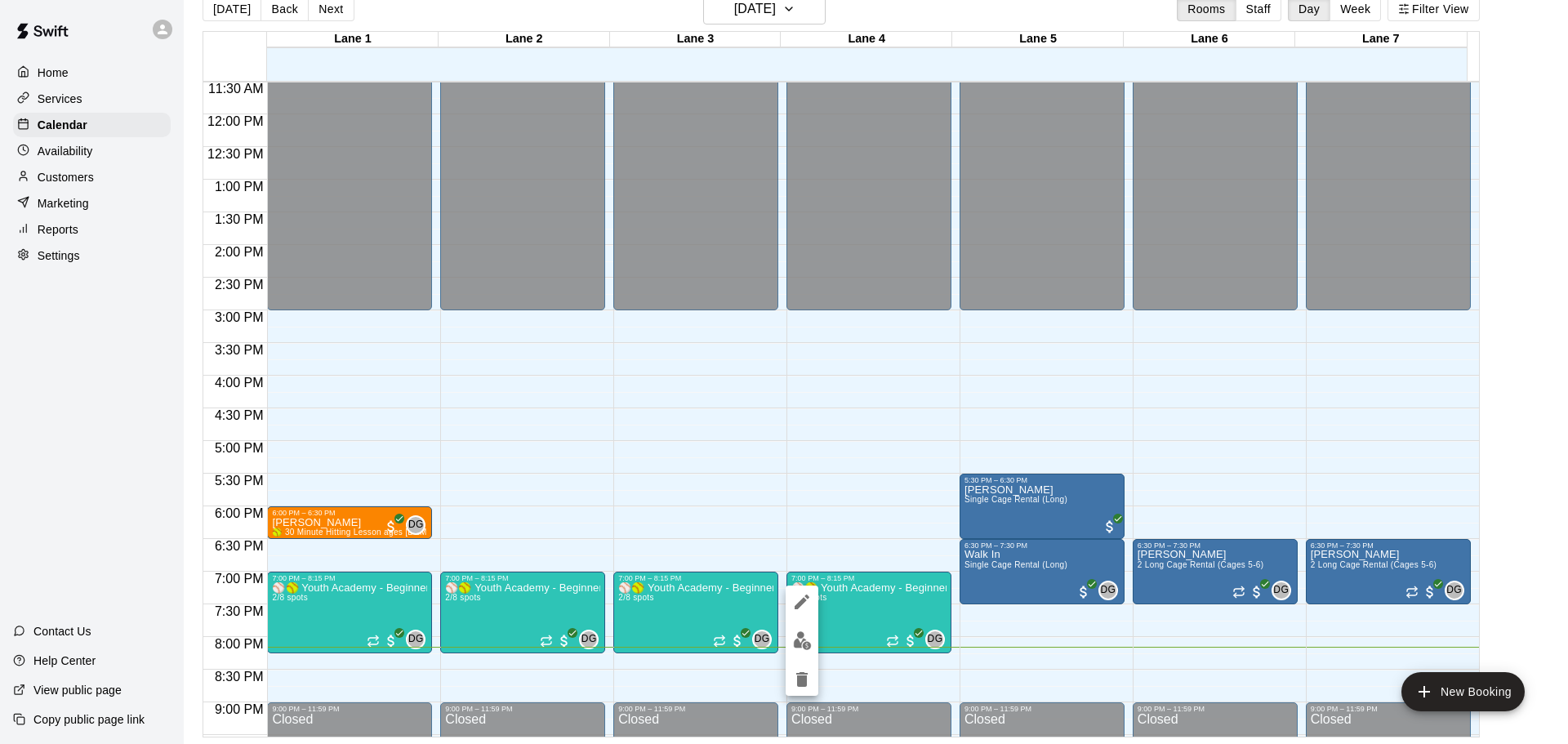
click at [805, 639] on img "edit" at bounding box center [802, 641] width 19 height 19
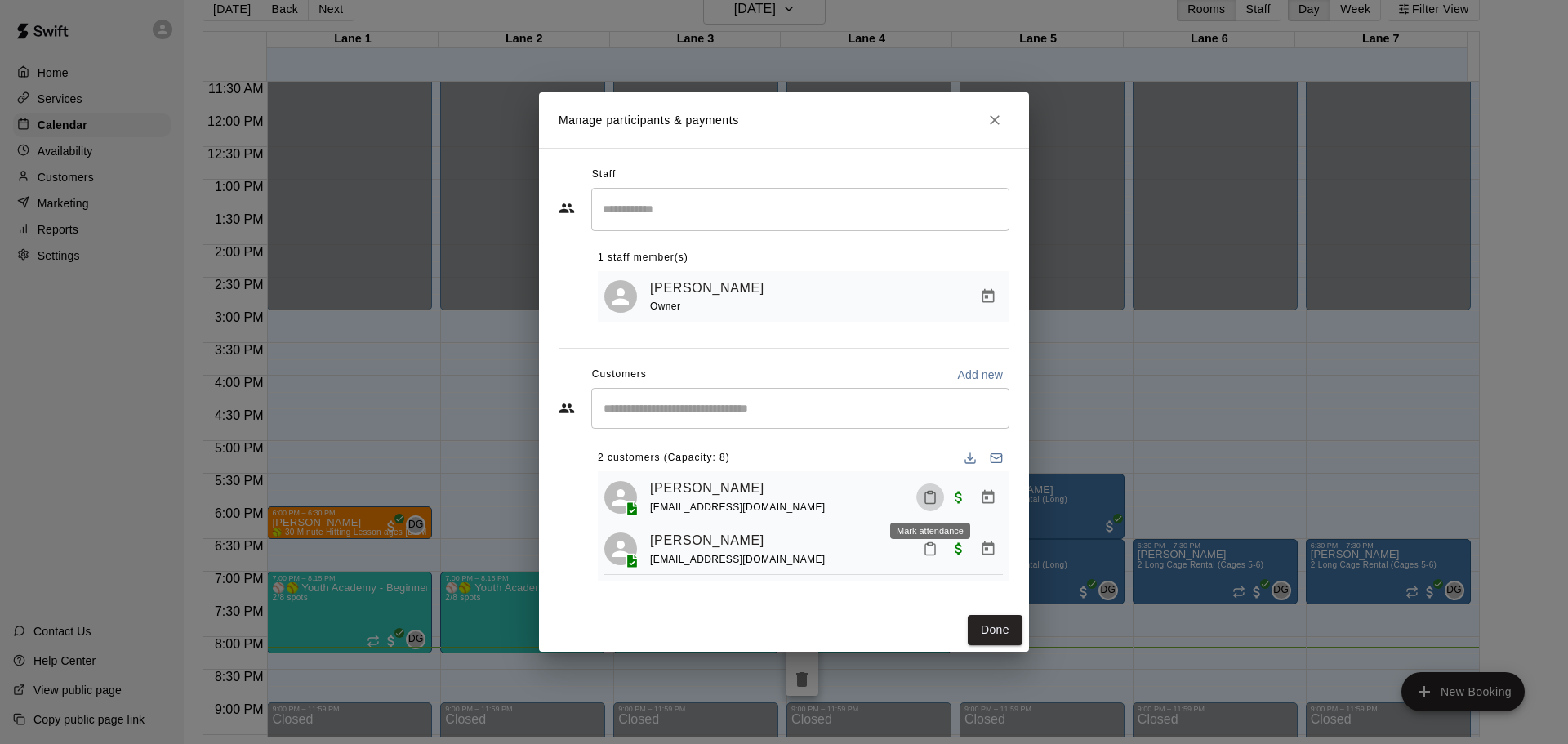
click at [934, 499] on icon "Mark attendance" at bounding box center [929, 497] width 14 height 14
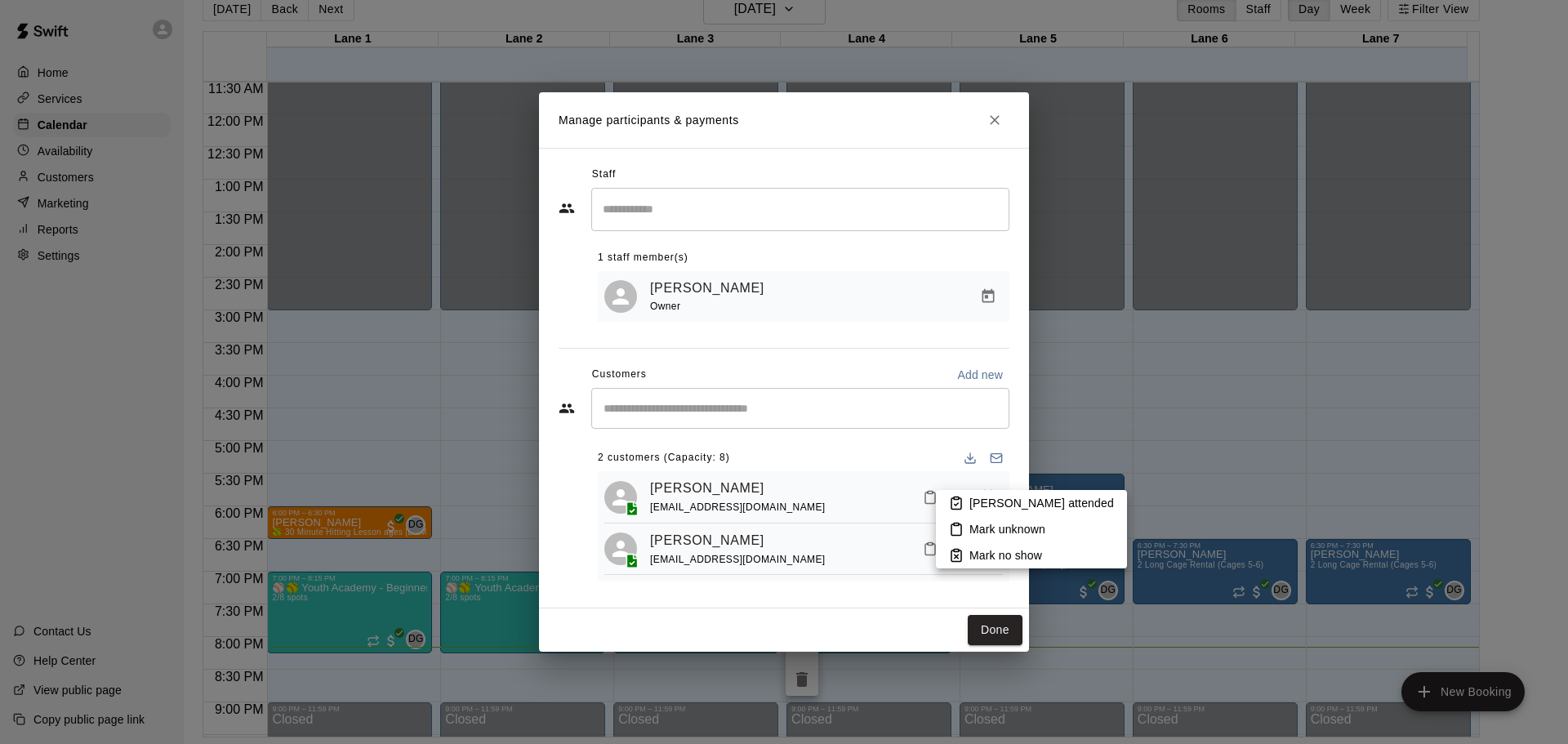
click at [952, 506] on icon at bounding box center [955, 503] width 14 height 14
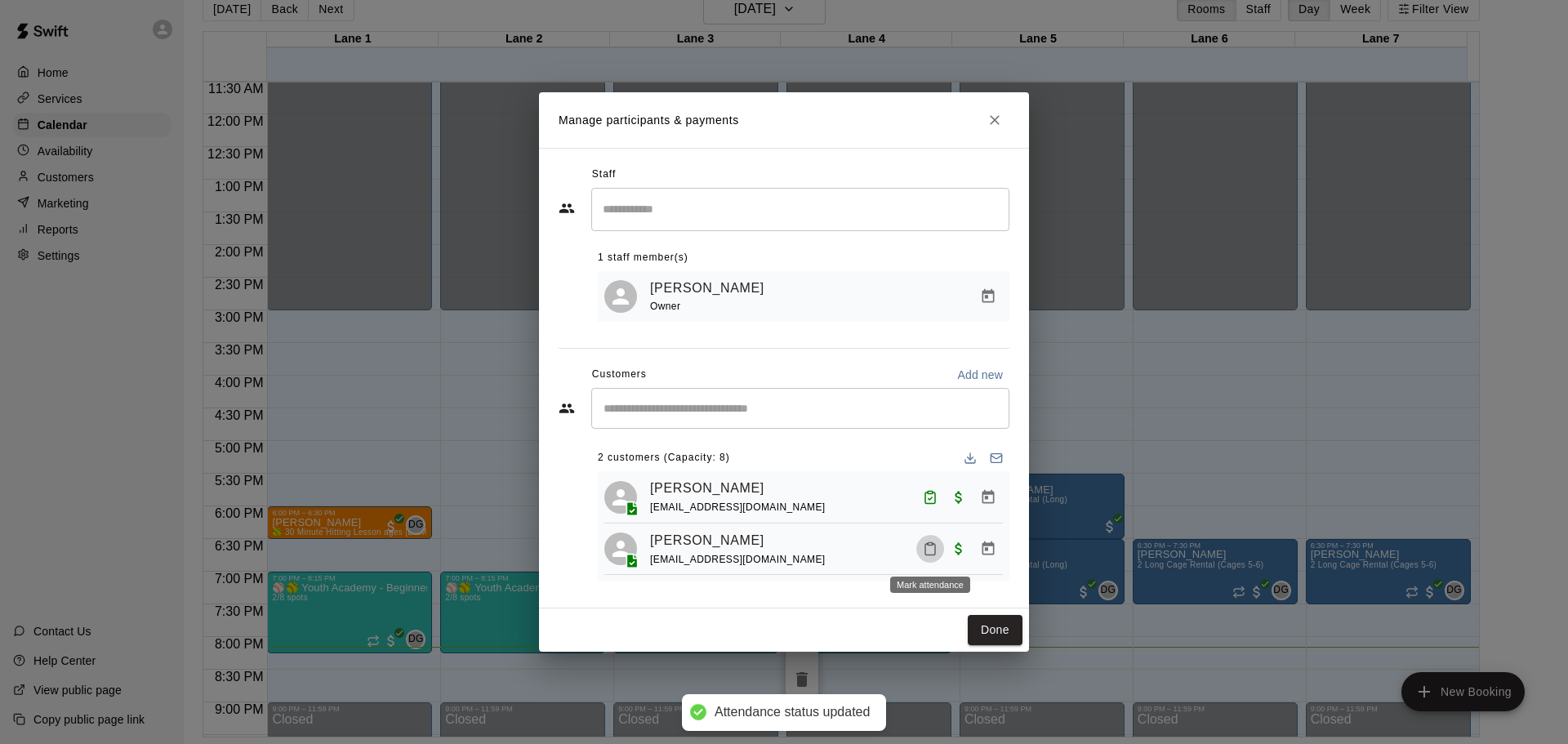
click at [931, 549] on icon "Mark attendance" at bounding box center [929, 548] width 14 height 14
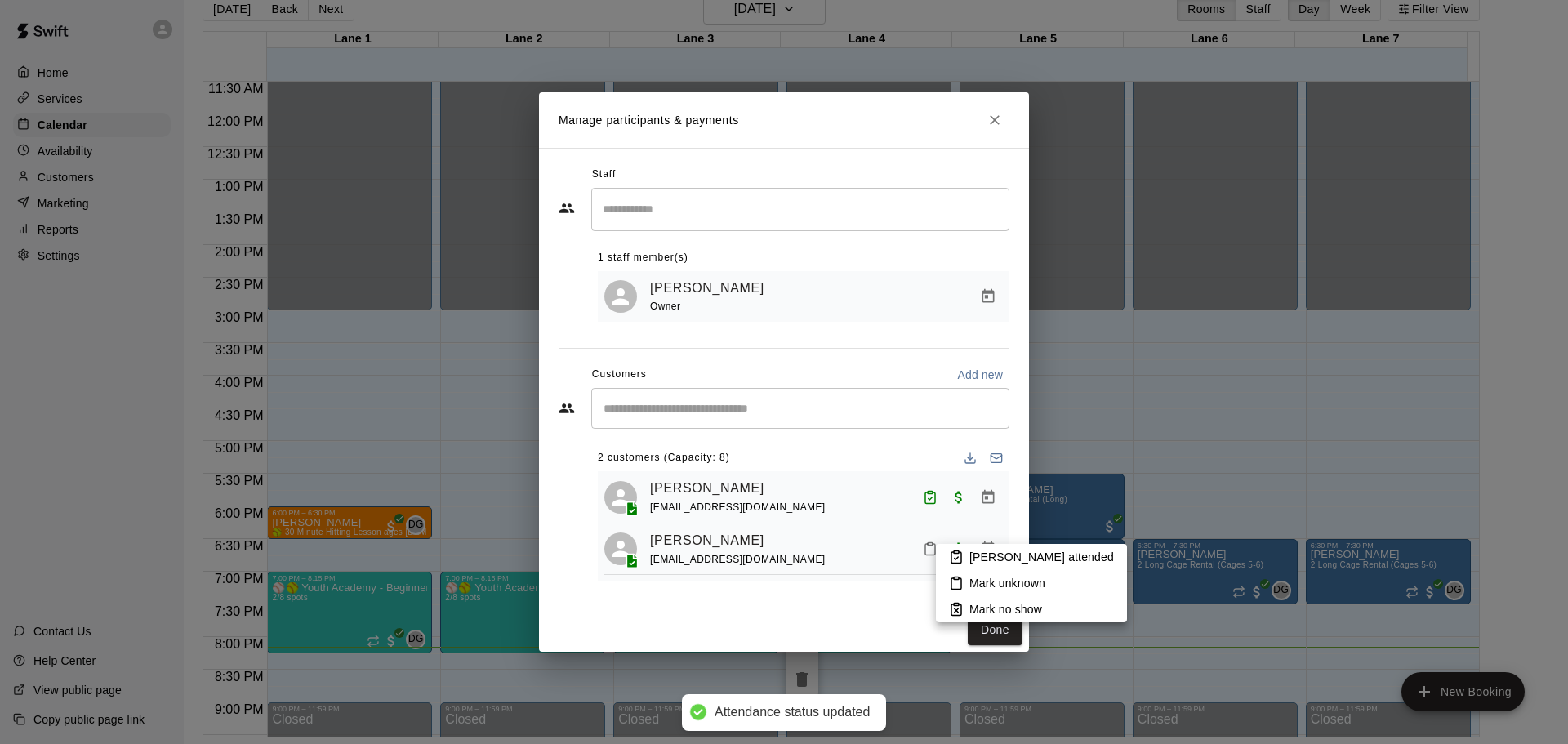
click at [958, 557] on icon at bounding box center [956, 558] width 4 height 3
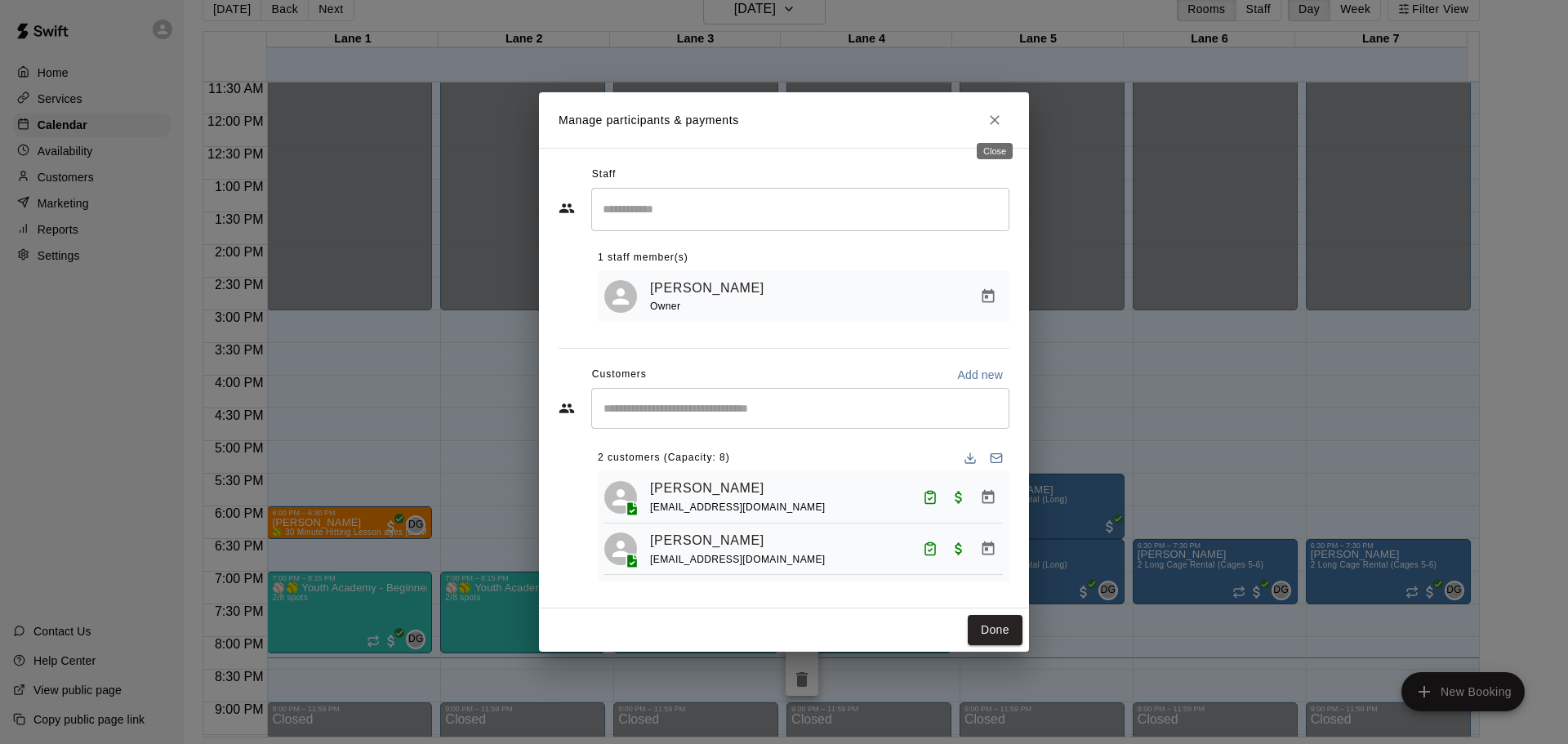
click at [997, 100] on h2 "Manage participants & payments" at bounding box center [784, 119] width 490 height 55
click at [997, 120] on icon "Close" at bounding box center [994, 119] width 16 height 16
